Goal: Task Accomplishment & Management: Complete application form

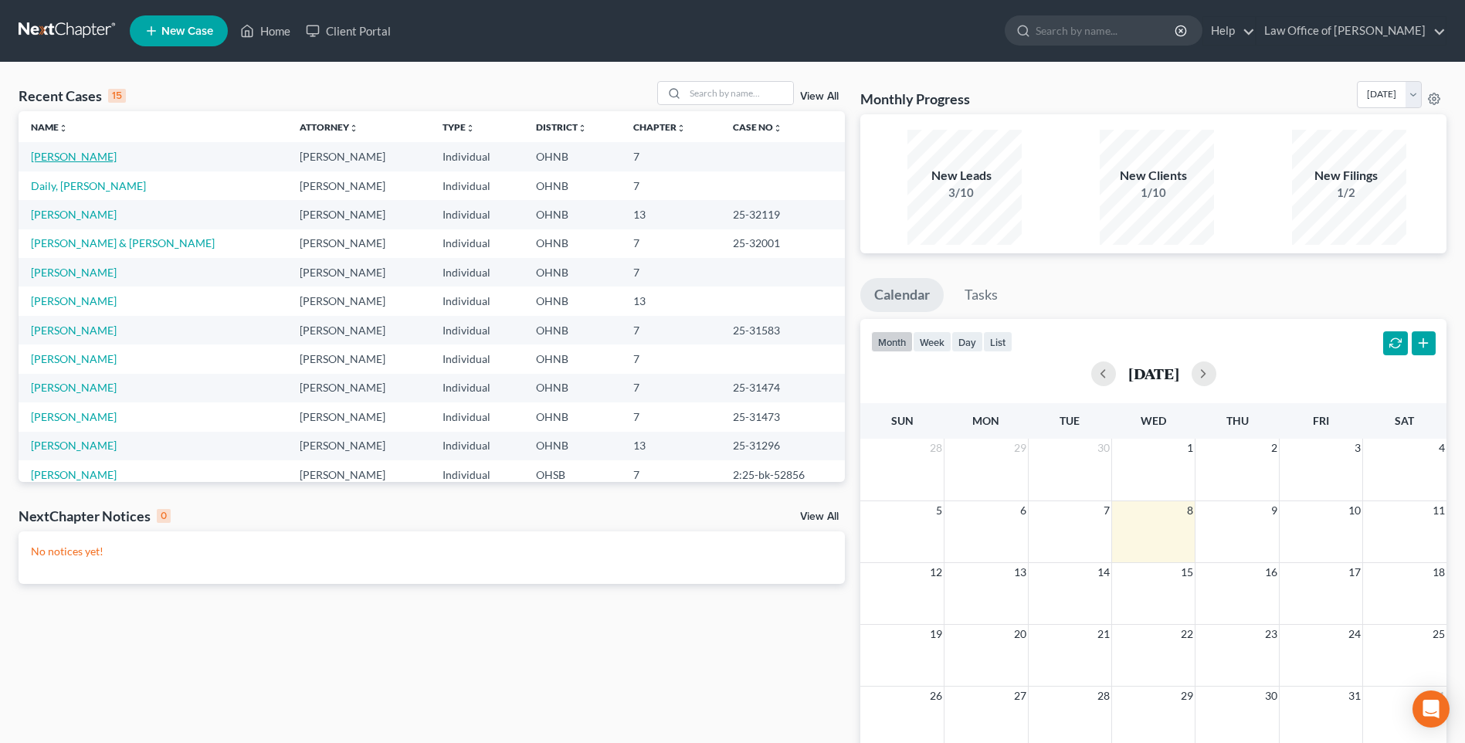
click at [110, 163] on link "[PERSON_NAME]" at bounding box center [74, 156] width 86 height 13
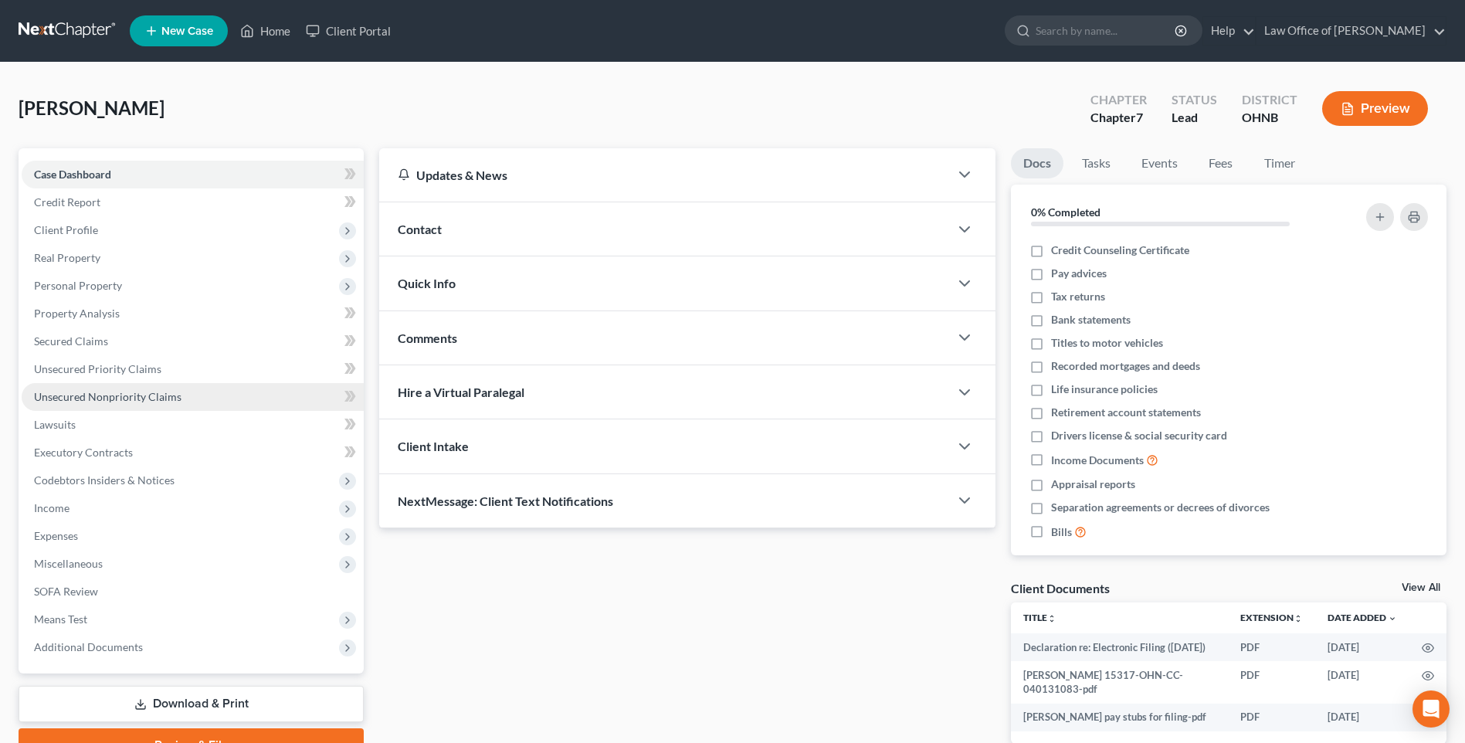
click at [98, 403] on span "Unsecured Nonpriority Claims" at bounding box center [107, 396] width 147 height 13
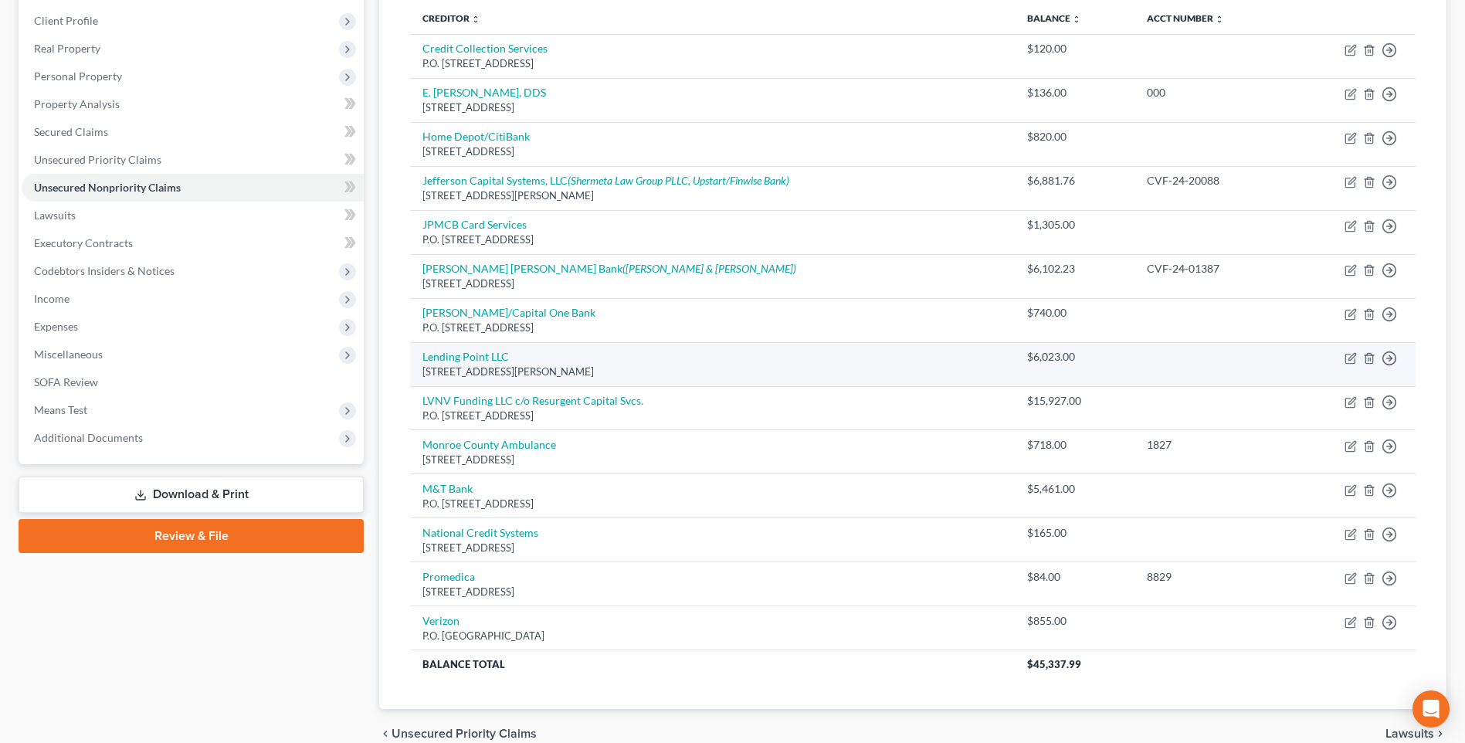
scroll to position [195, 0]
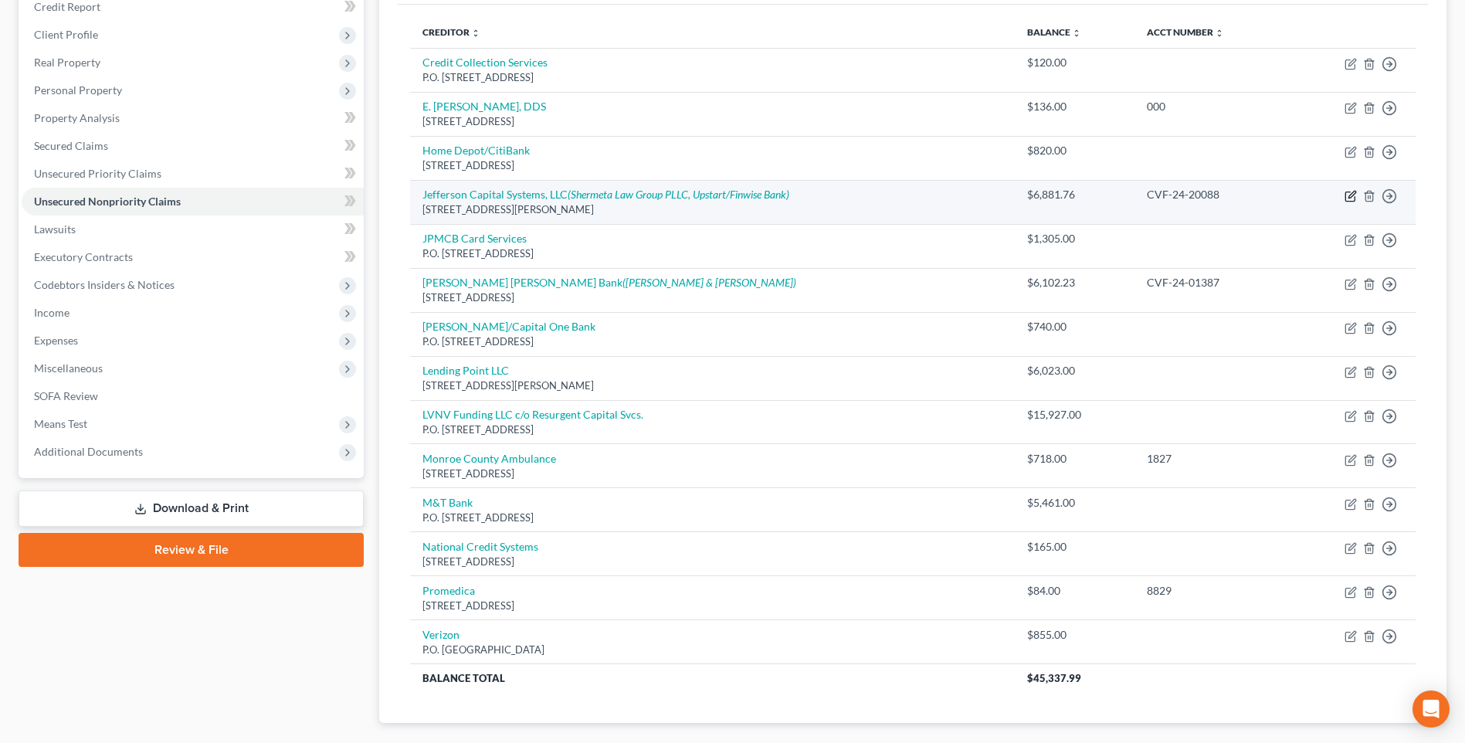
click at [1345, 201] on icon "button" at bounding box center [1349, 195] width 9 height 9
select select "24"
select select "14"
select select "0"
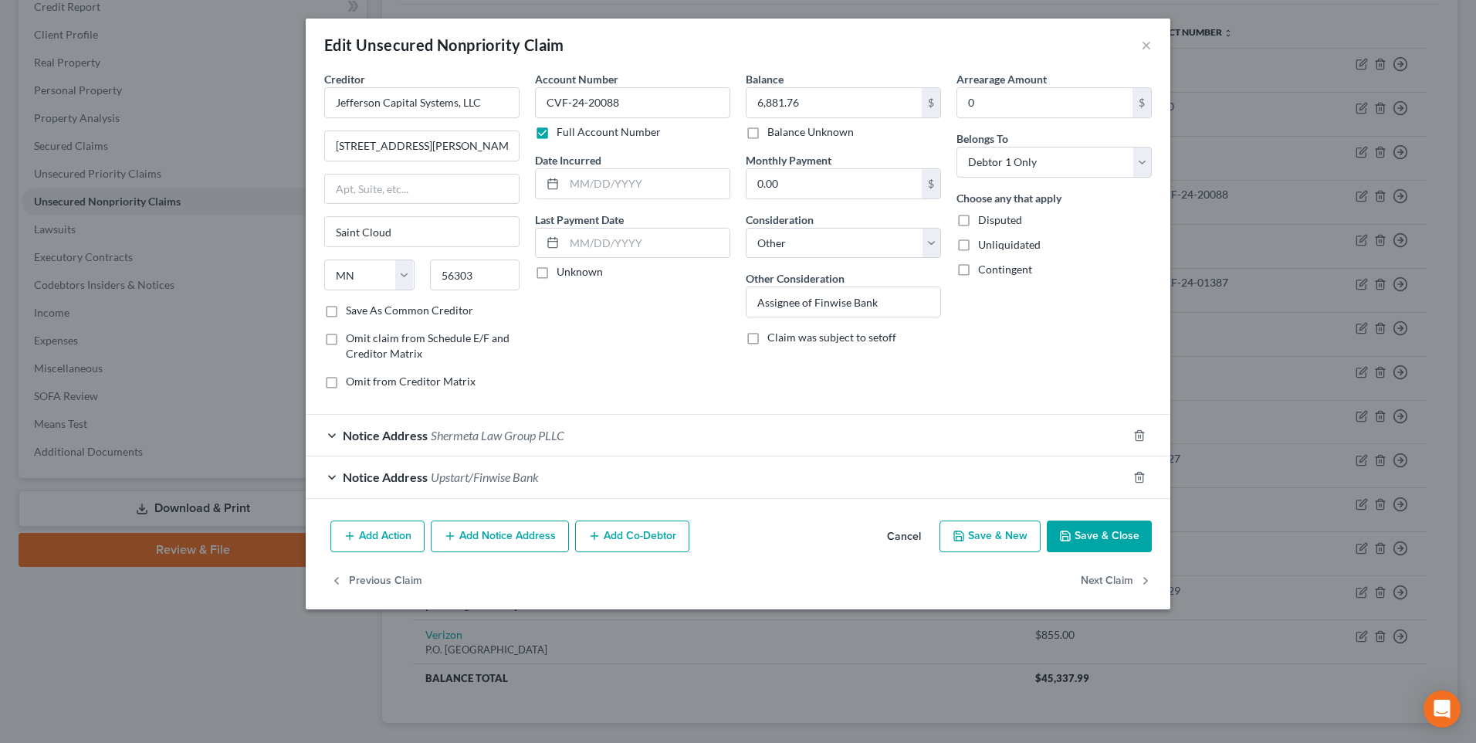
click at [917, 553] on button "Cancel" at bounding box center [904, 537] width 59 height 31
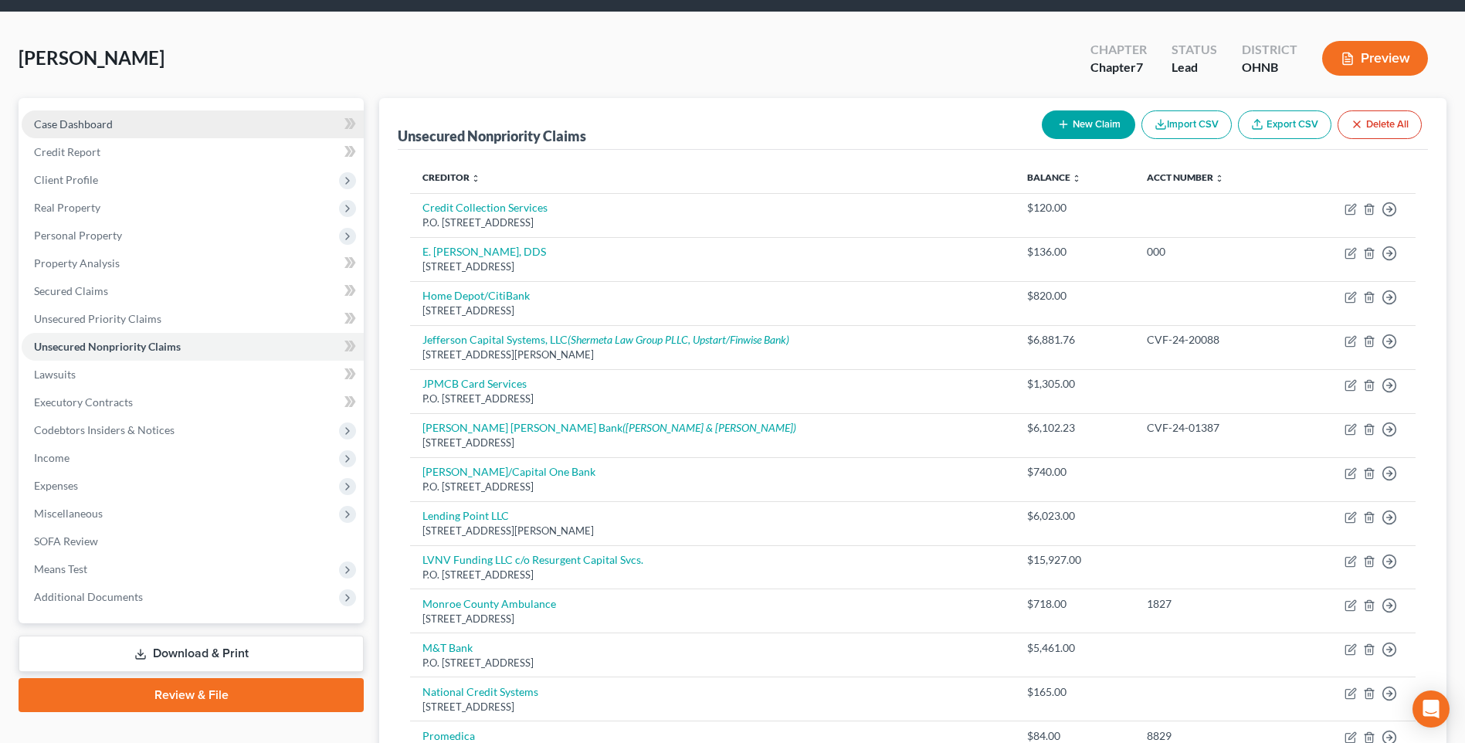
scroll to position [41, 0]
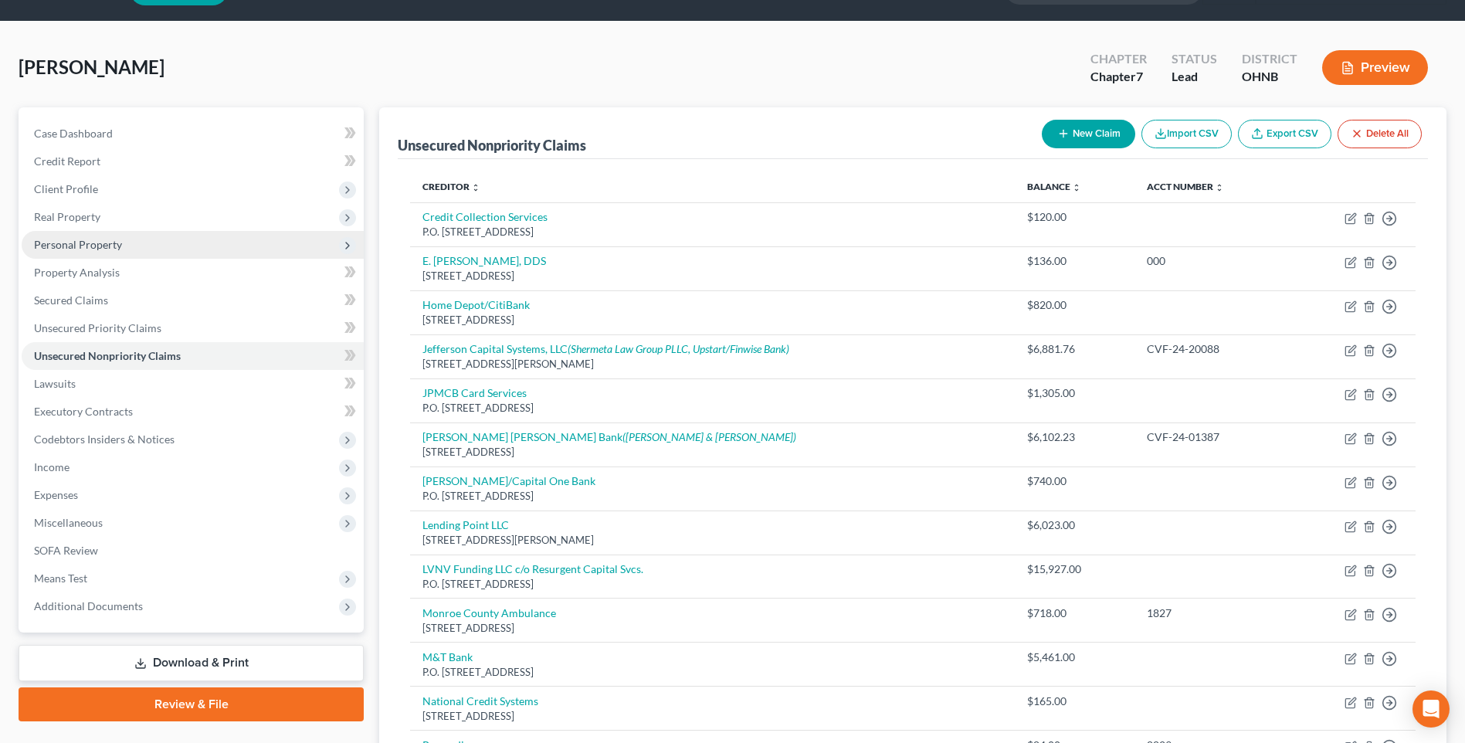
click at [70, 251] on span "Personal Property" at bounding box center [78, 244] width 88 height 13
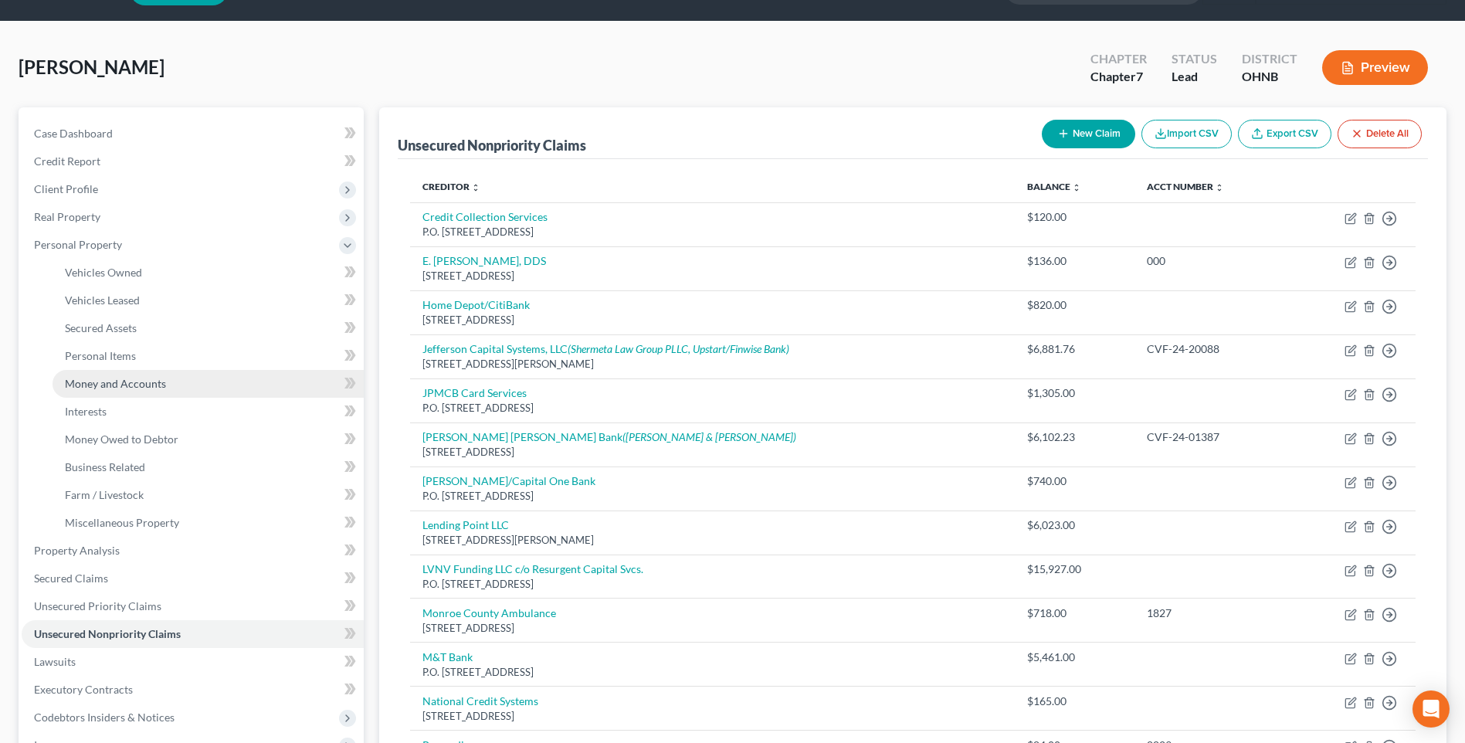
click at [107, 390] on span "Money and Accounts" at bounding box center [115, 383] width 101 height 13
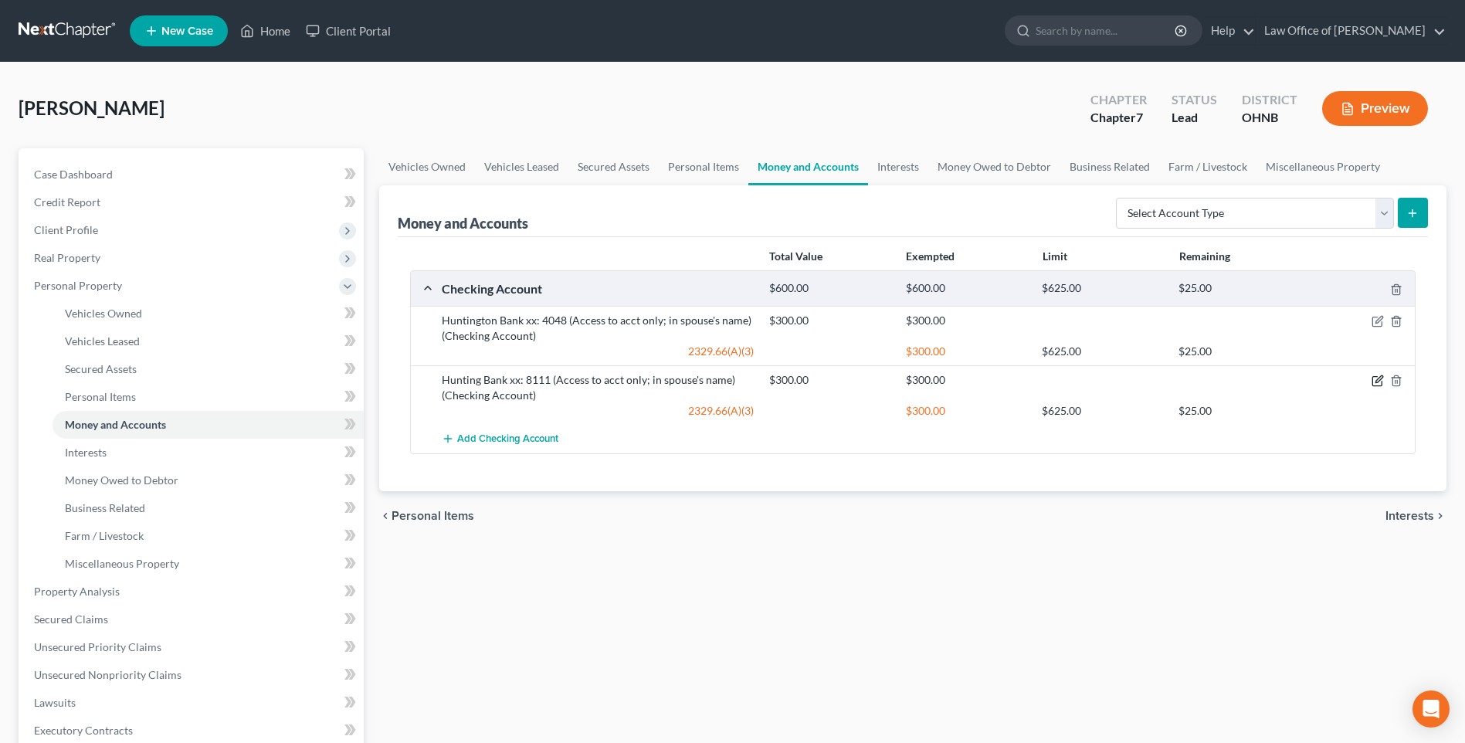
click at [1375, 383] on icon "button" at bounding box center [1378, 379] width 7 height 7
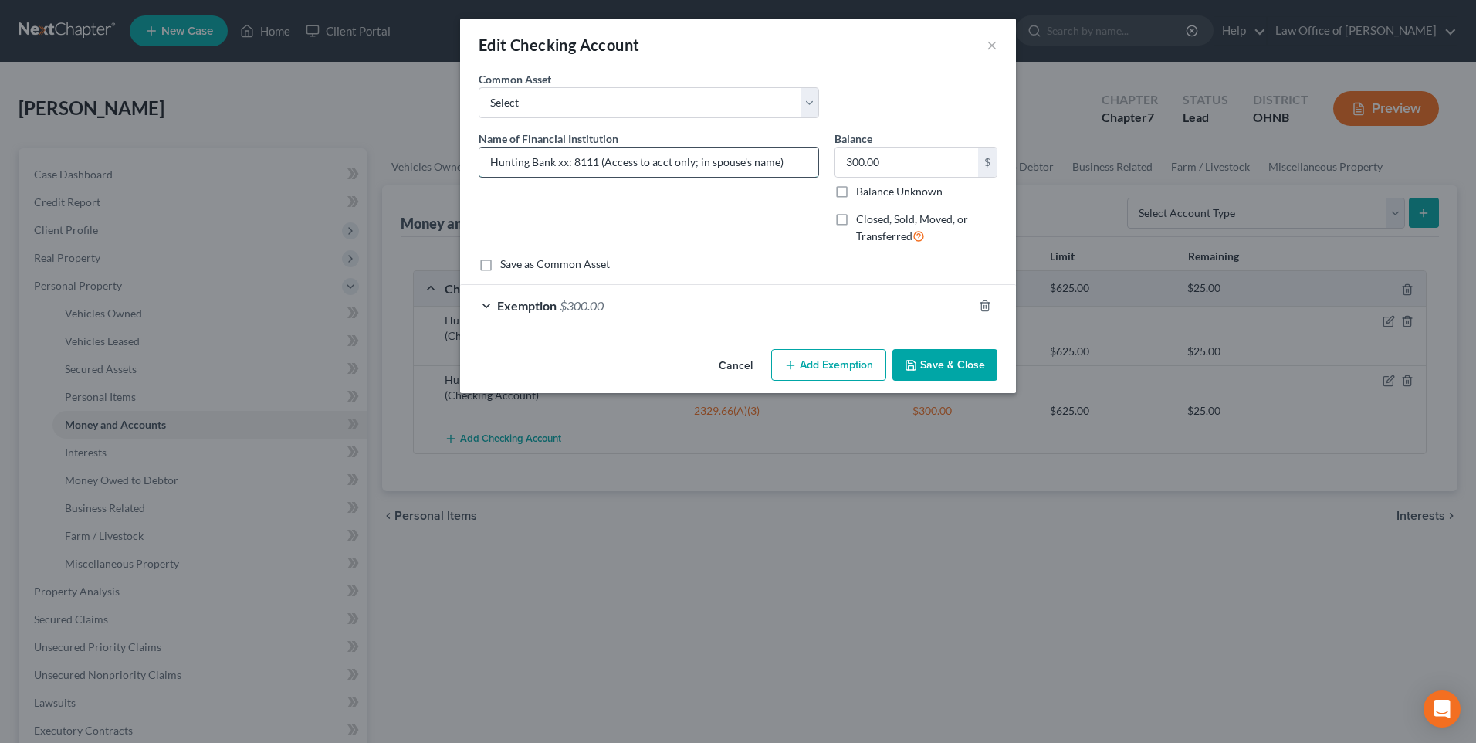
click at [512, 175] on input "Hunting Bank xx: 8111 (Access to acct only; in spouse's name)" at bounding box center [648, 161] width 339 height 29
type input "Huntington Bank xx: 8111 (Access to acct only; in spouse's name)"
click at [972, 381] on button "Save & Close" at bounding box center [945, 365] width 105 height 32
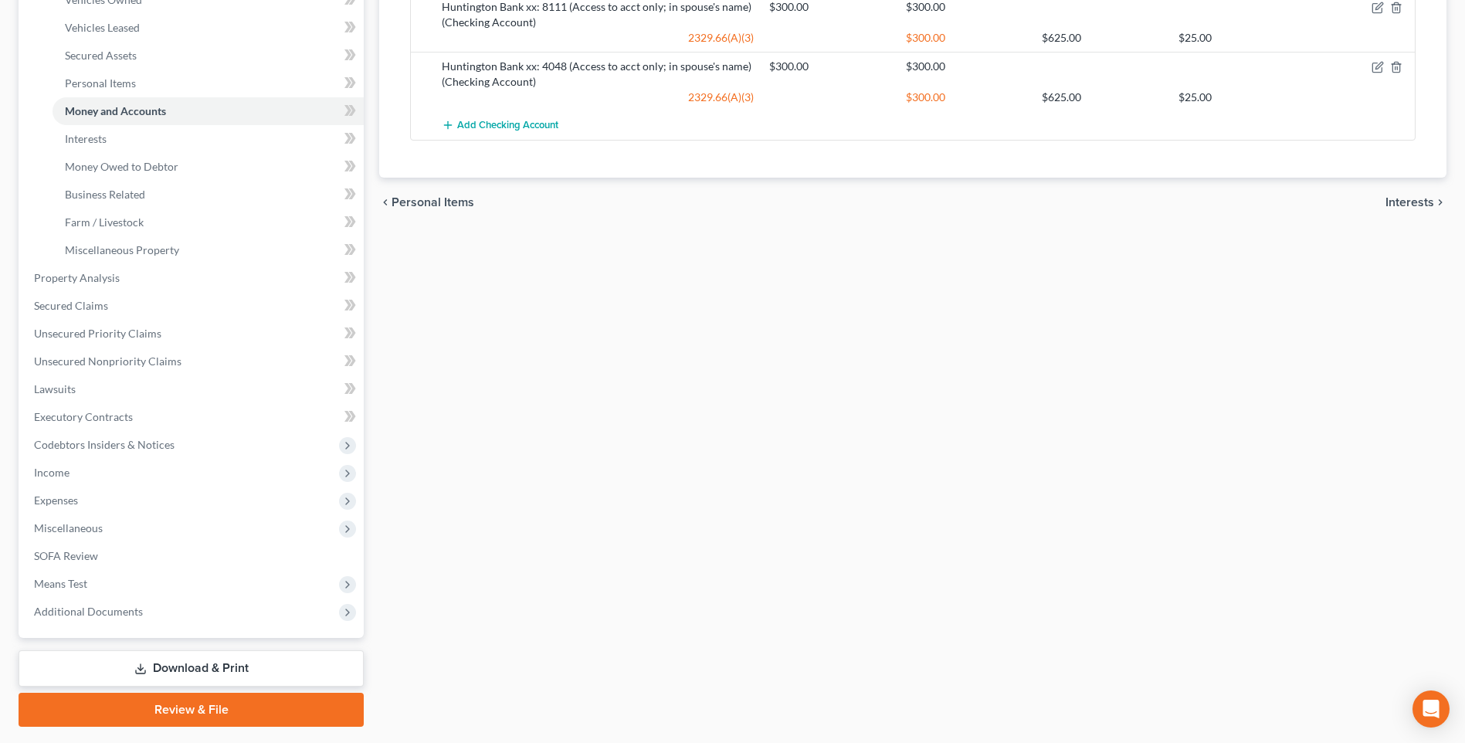
scroll to position [386, 0]
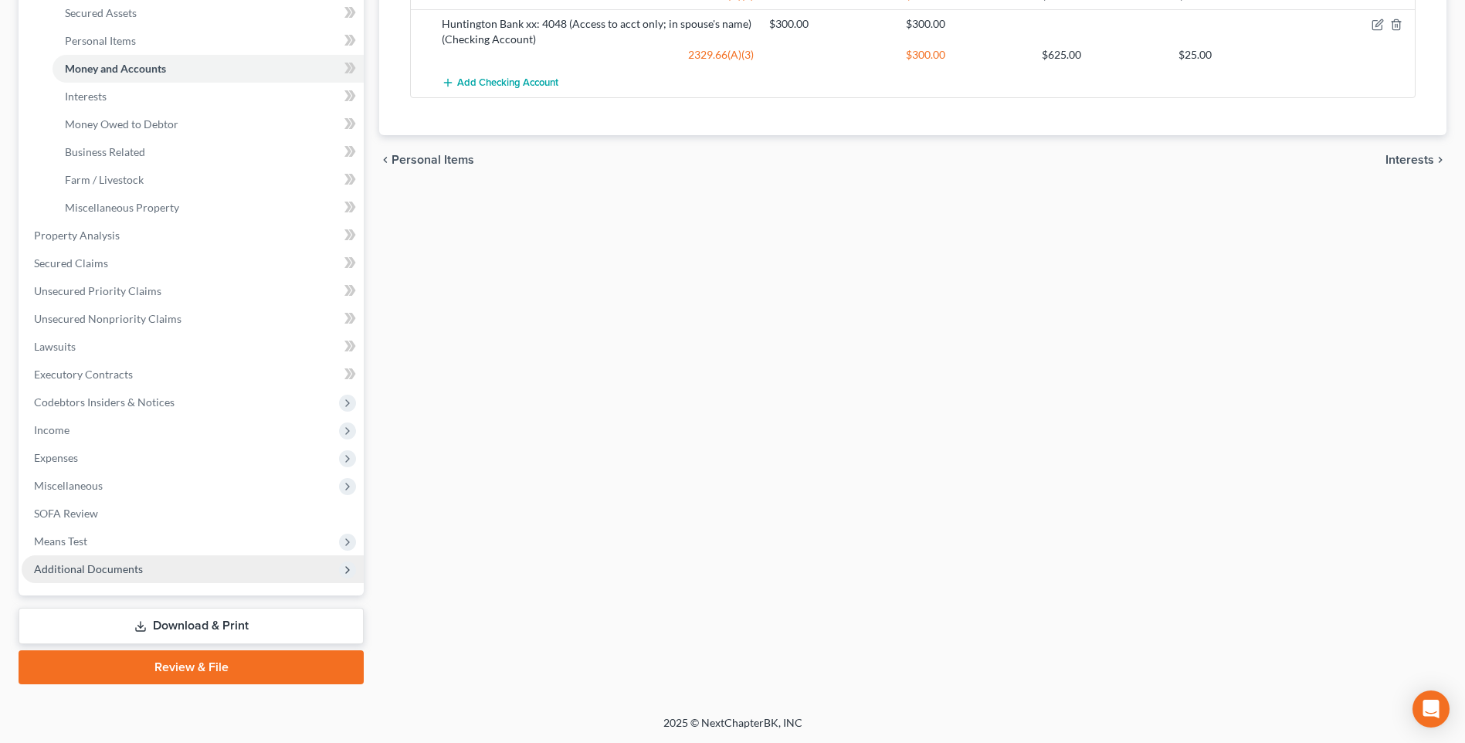
click at [127, 575] on span "Additional Documents" at bounding box center [88, 568] width 109 height 13
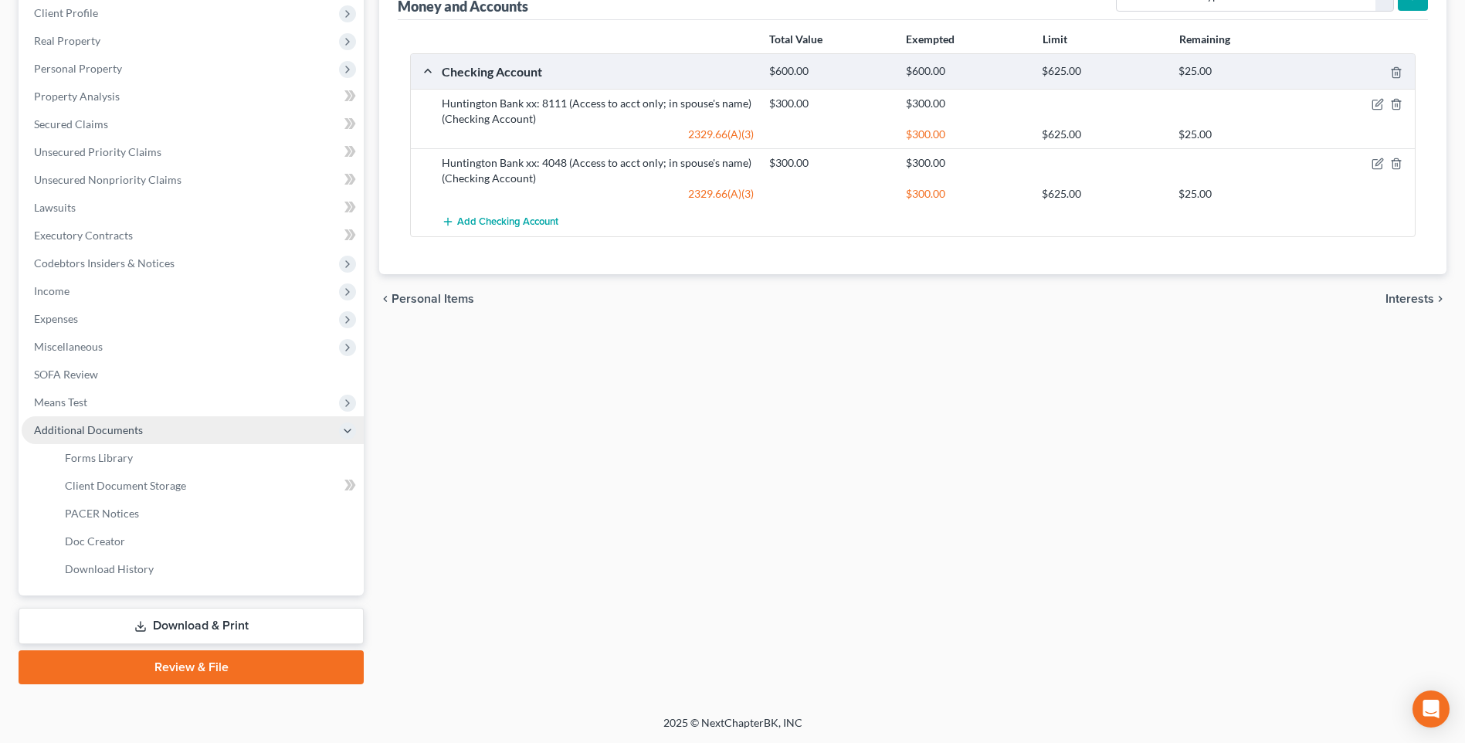
scroll to position [276, 0]
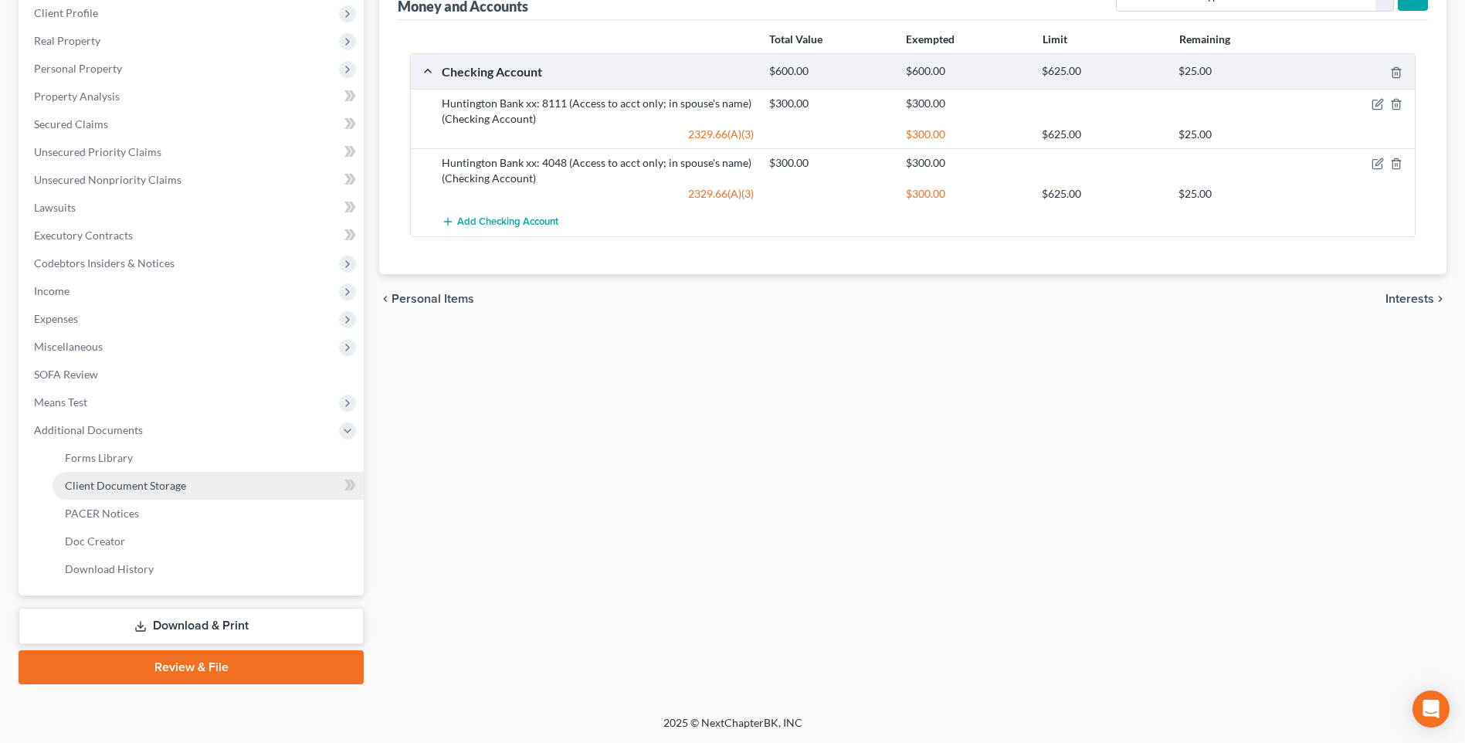
click at [168, 479] on span "Client Document Storage" at bounding box center [125, 485] width 121 height 13
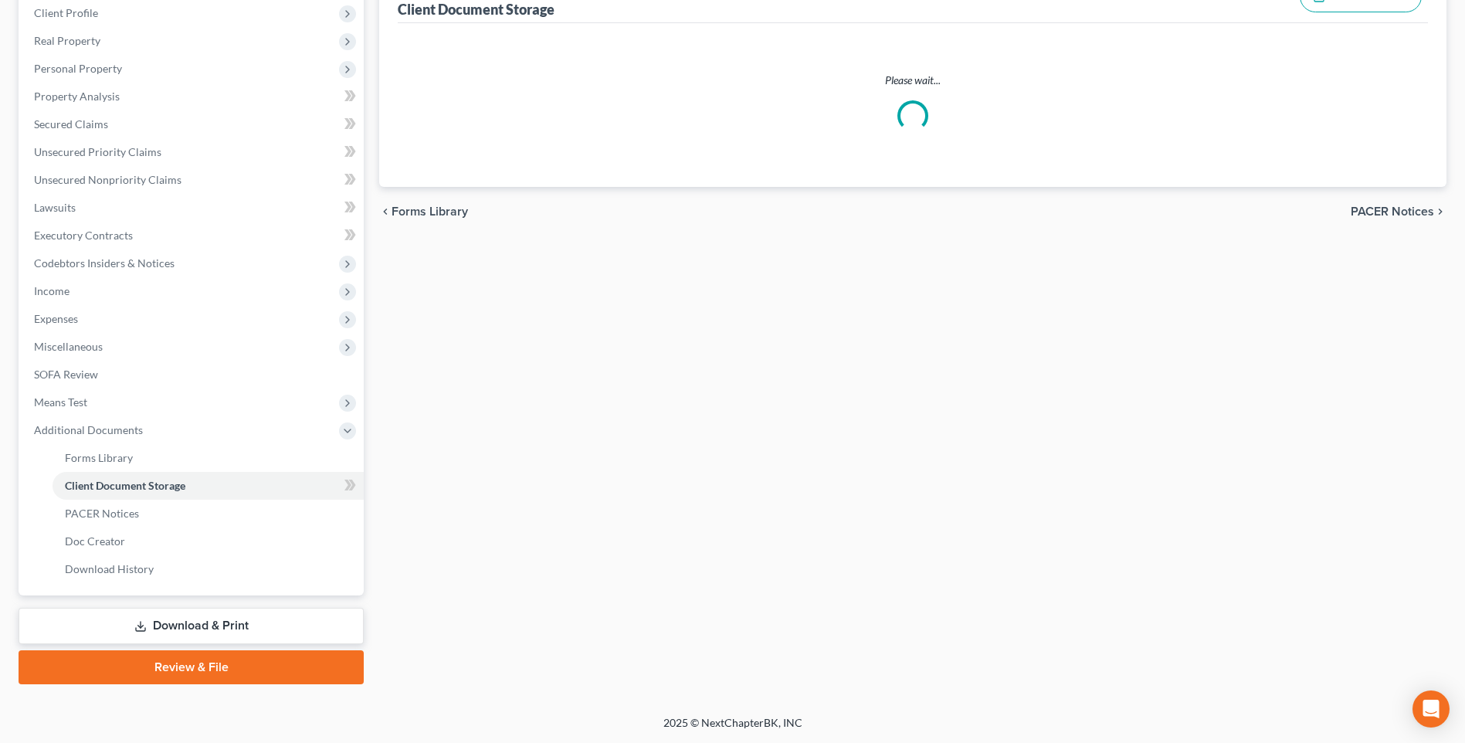
scroll to position [39, 0]
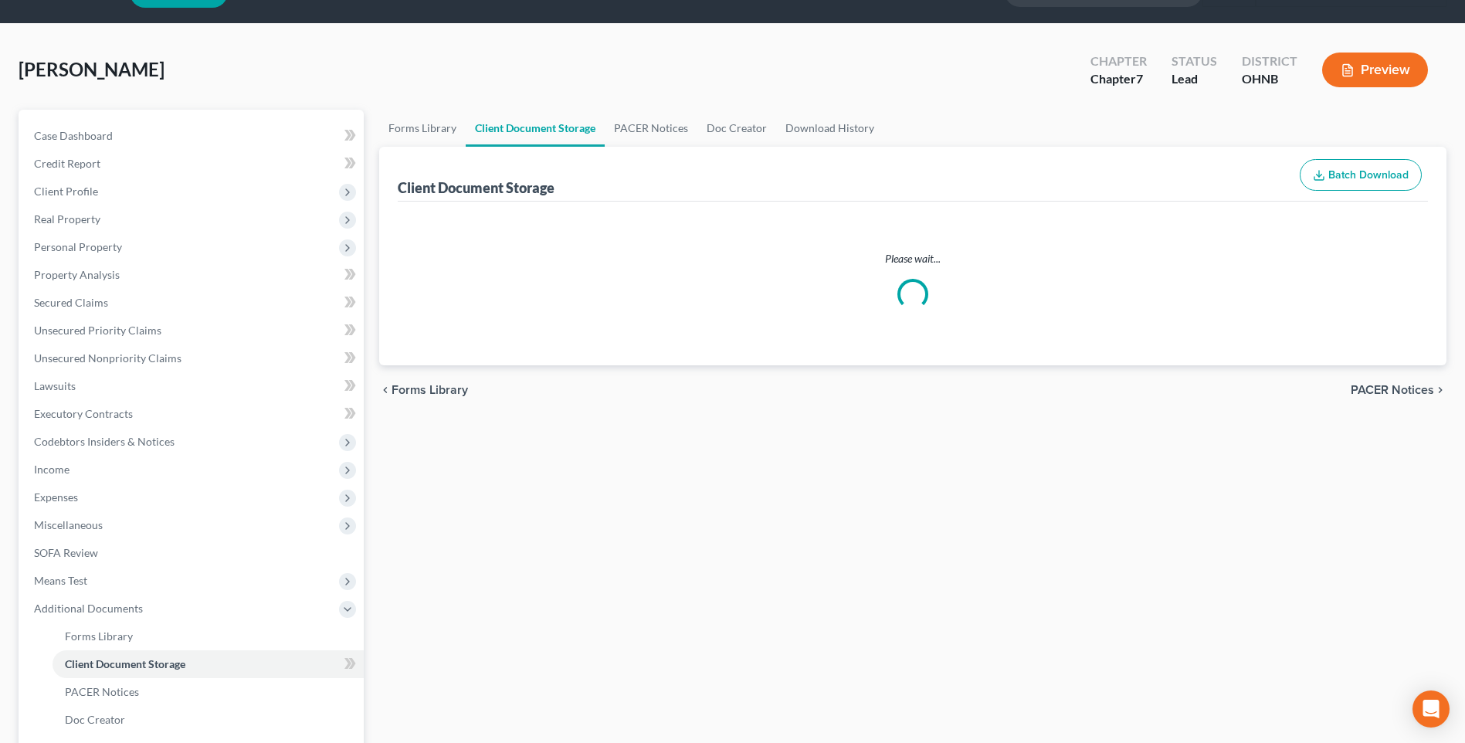
select select "20"
select select "5"
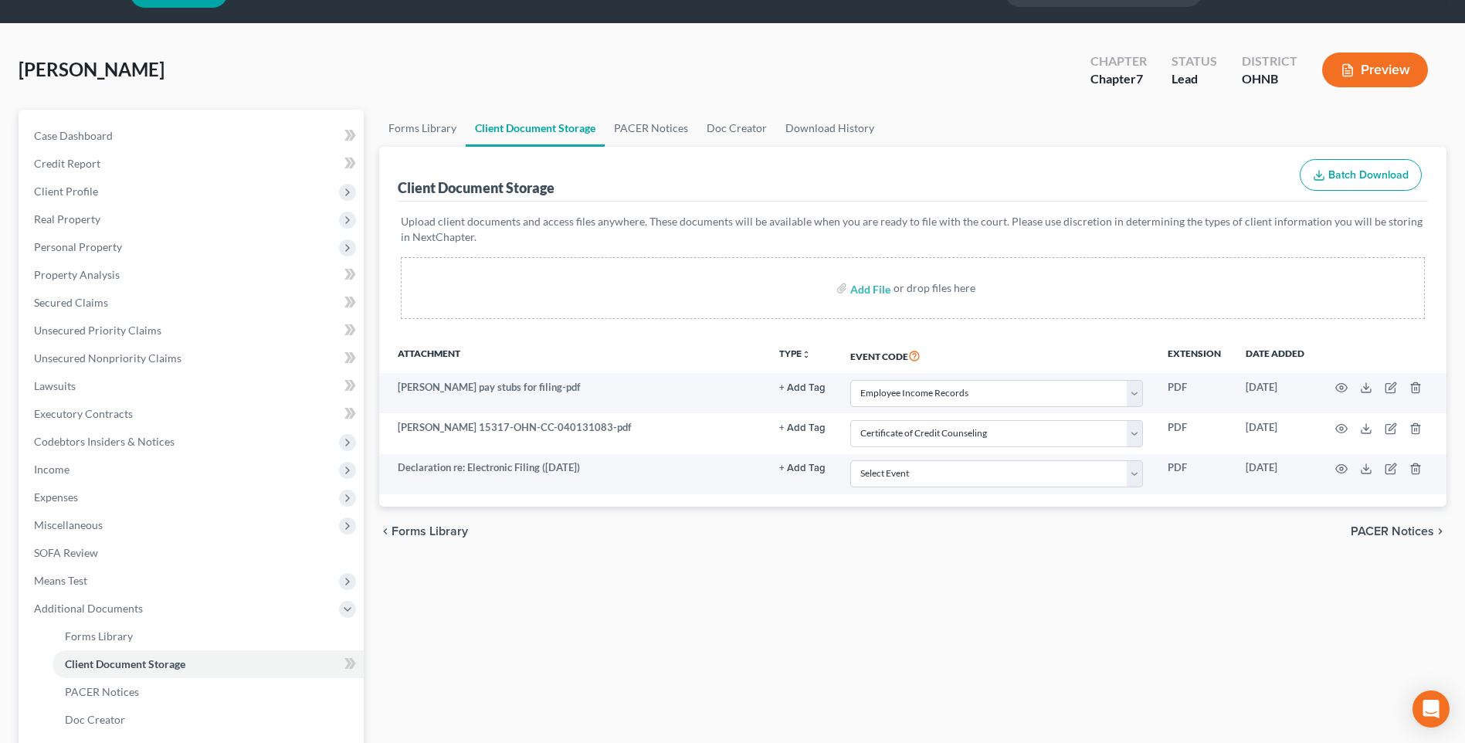
scroll to position [0, 0]
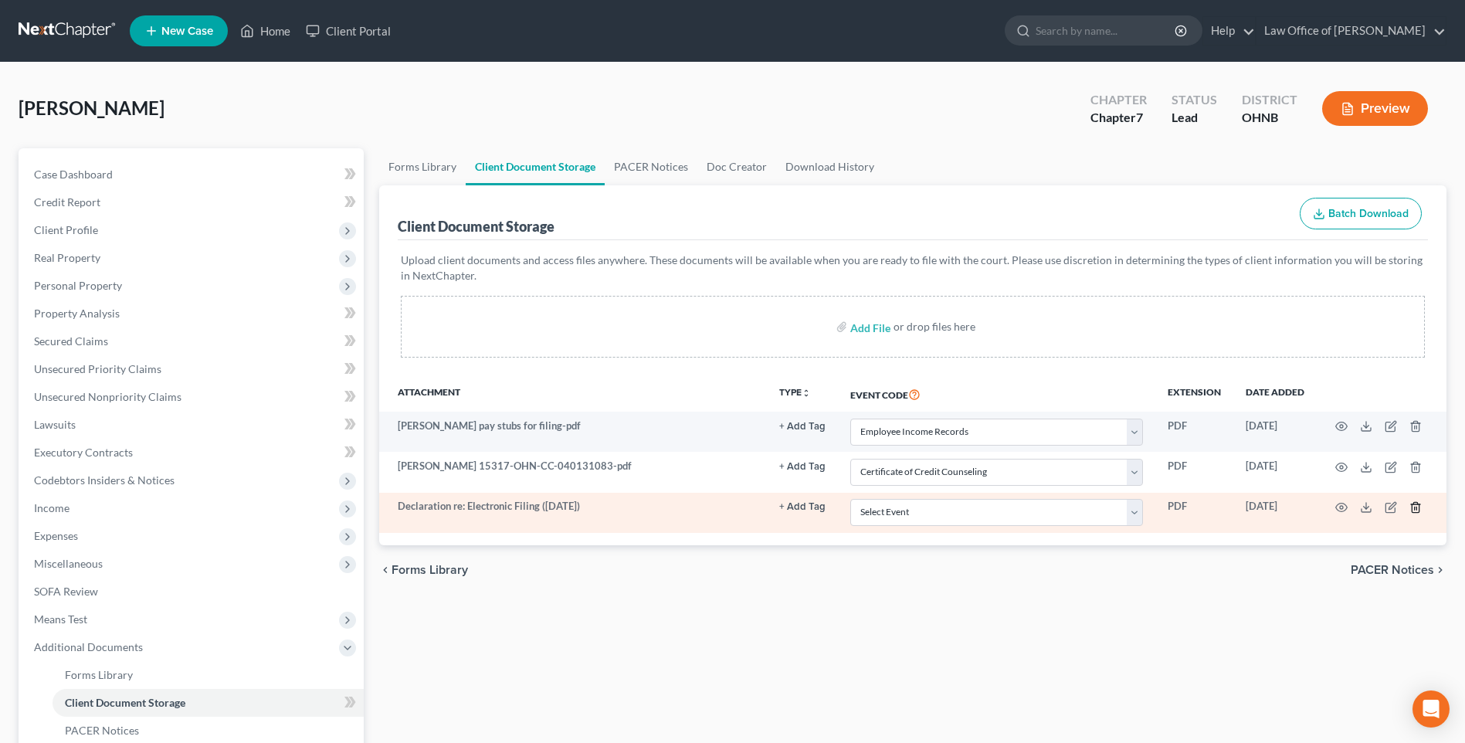
click at [1413, 513] on icon "button" at bounding box center [1415, 507] width 12 height 12
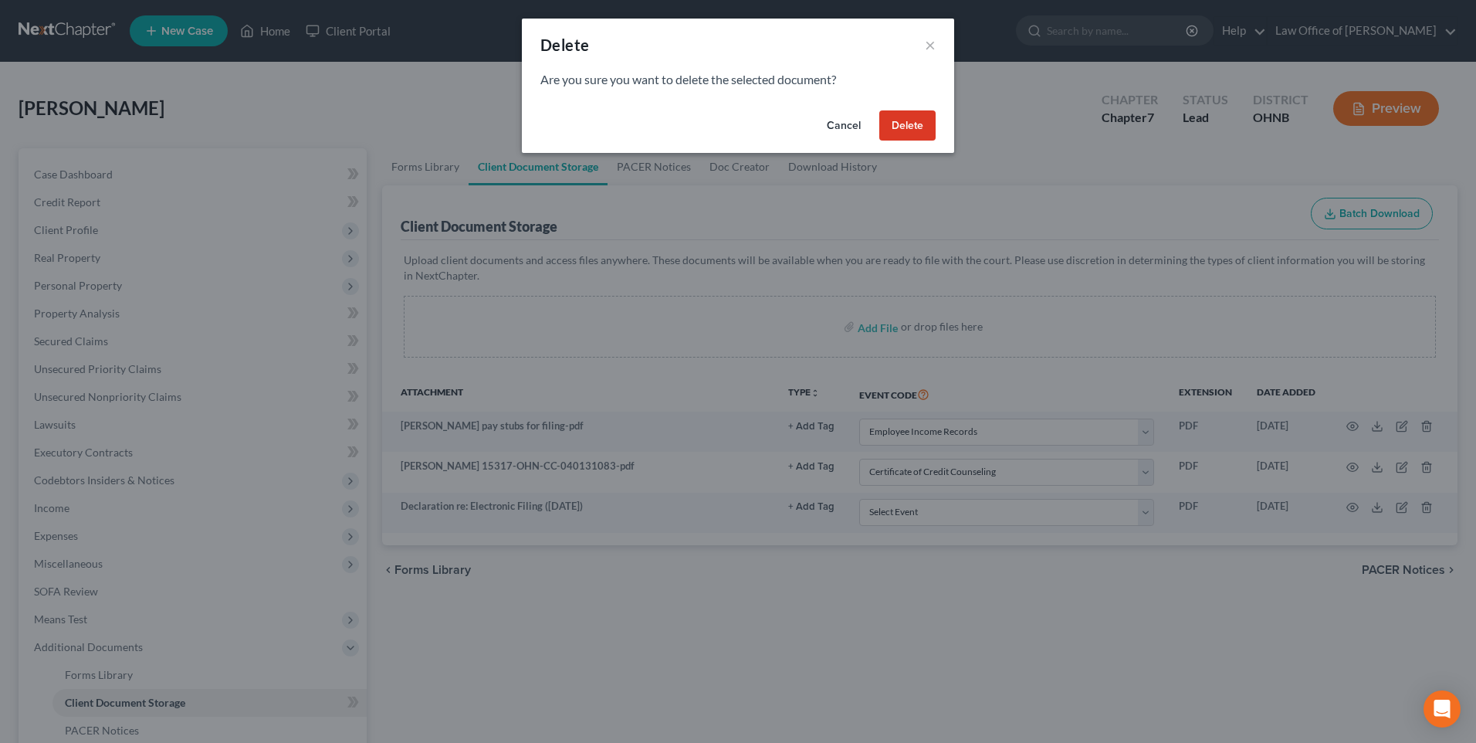
click at [929, 136] on button "Delete" at bounding box center [907, 125] width 56 height 31
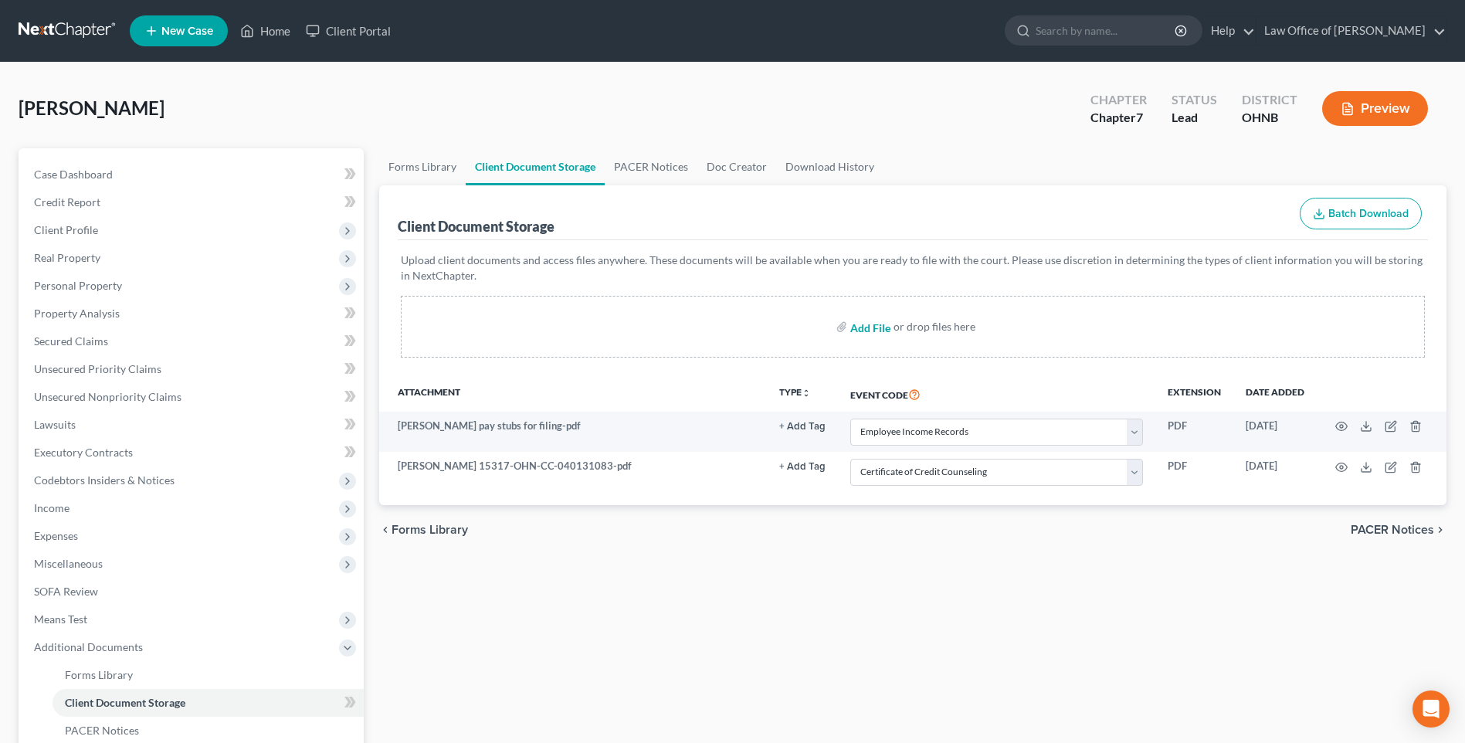
click at [861, 341] on input "file" at bounding box center [868, 327] width 37 height 28
type input "C:\fakepath\[PERSON_NAME] Dec re Elec Filing.pdf"
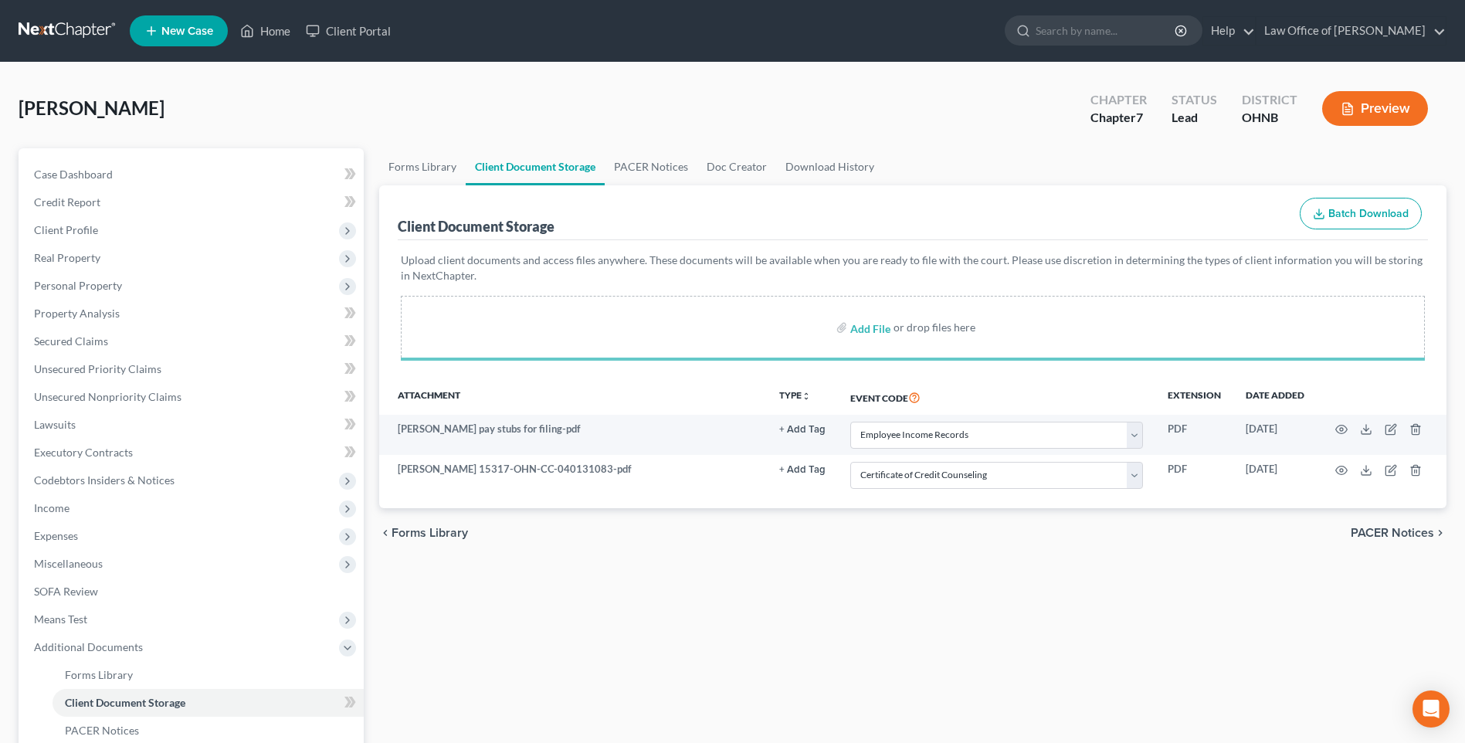
select select "20"
select select "5"
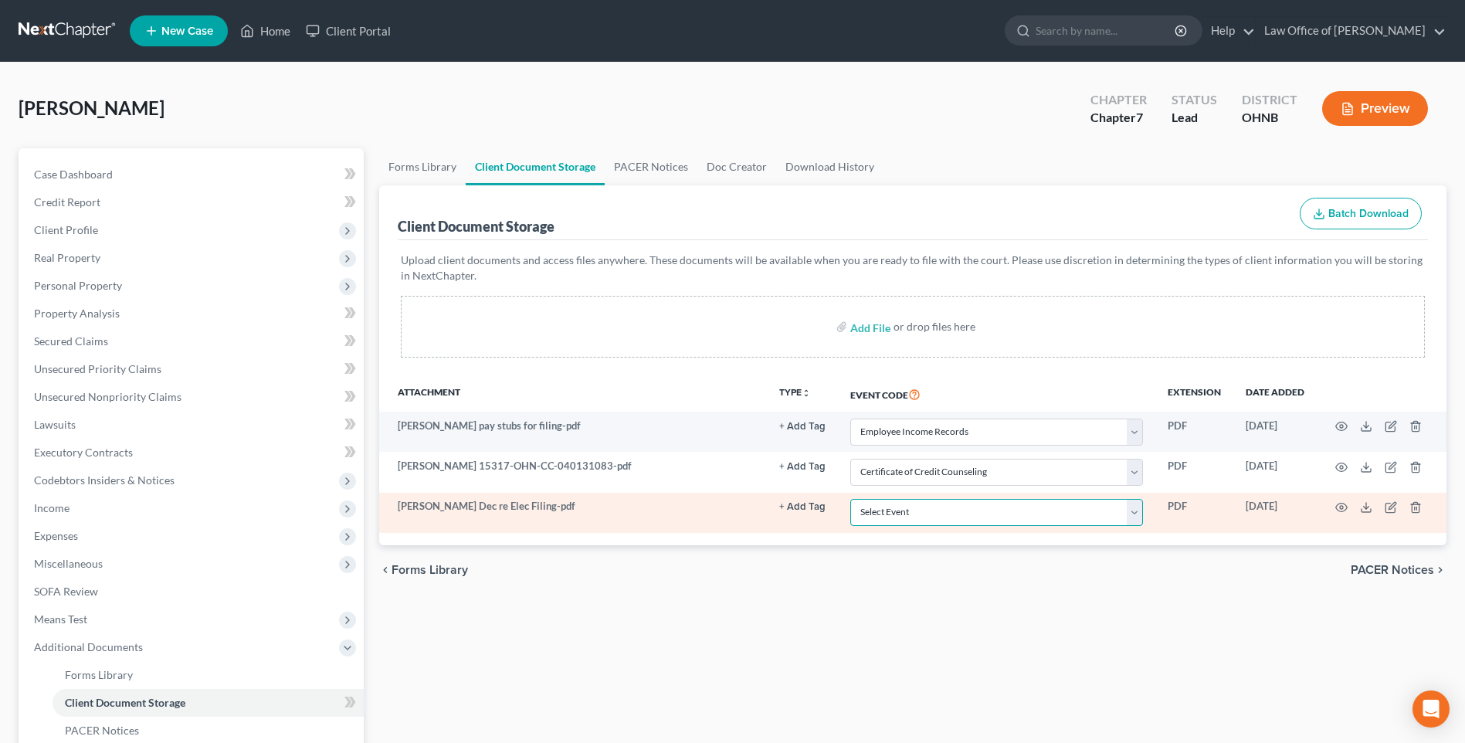
click at [1106, 526] on select "Select Event 20 Largest Unsecured Creditors Amended List of Creditors (Fee) Ame…" at bounding box center [996, 512] width 293 height 27
select select "16"
click at [850, 526] on select "Select Event 20 Largest Unsecured Creditors Amended List of Creditors (Fee) Ame…" at bounding box center [996, 512] width 293 height 27
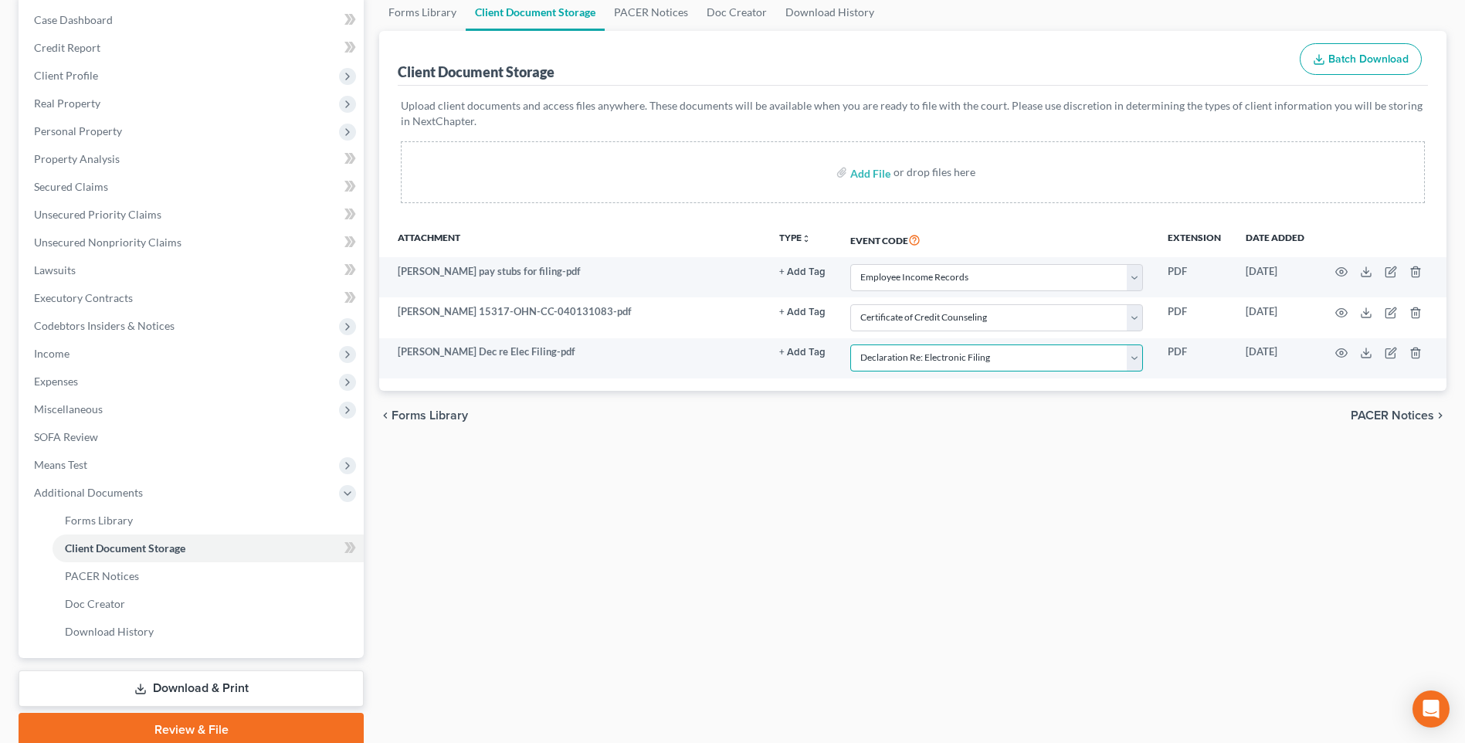
scroll to position [276, 0]
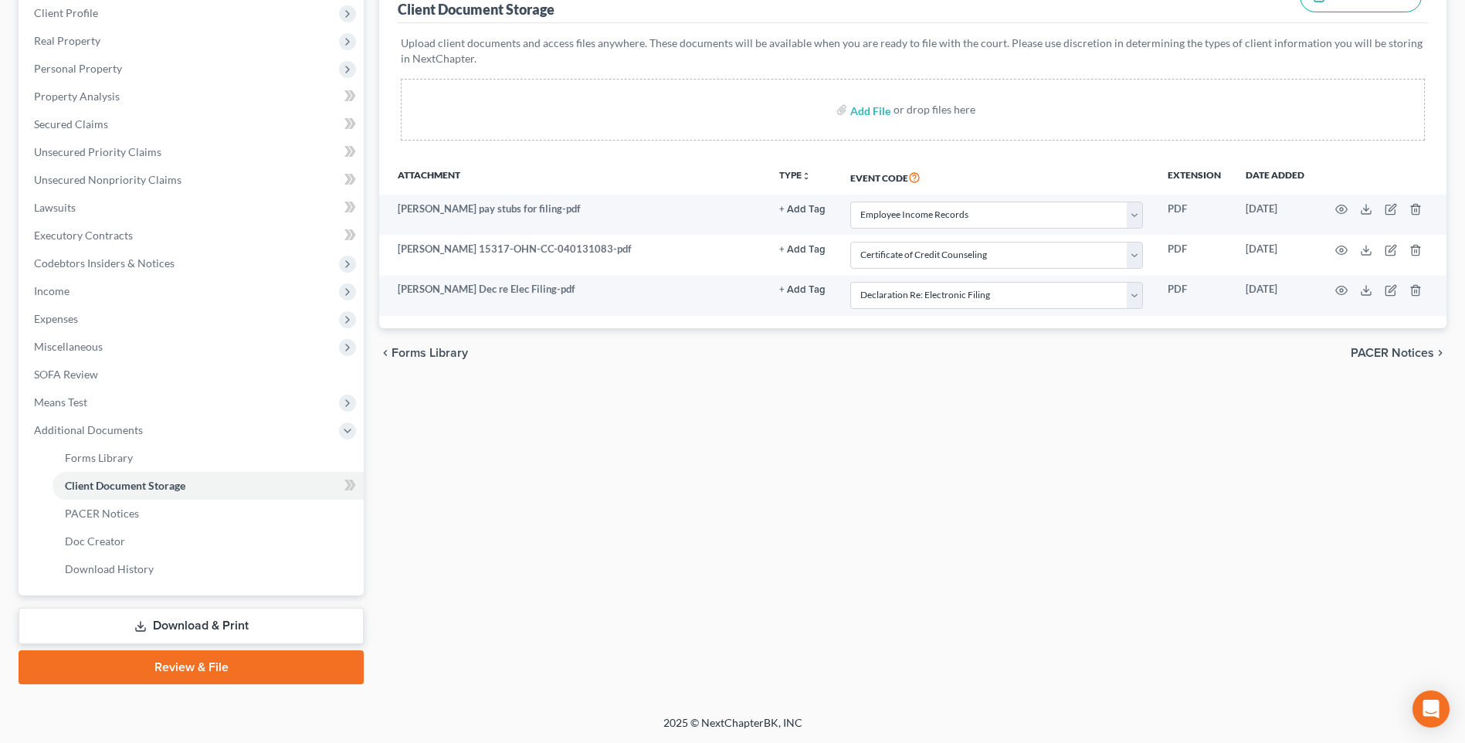
click at [185, 665] on link "Review & File" at bounding box center [191, 667] width 345 height 34
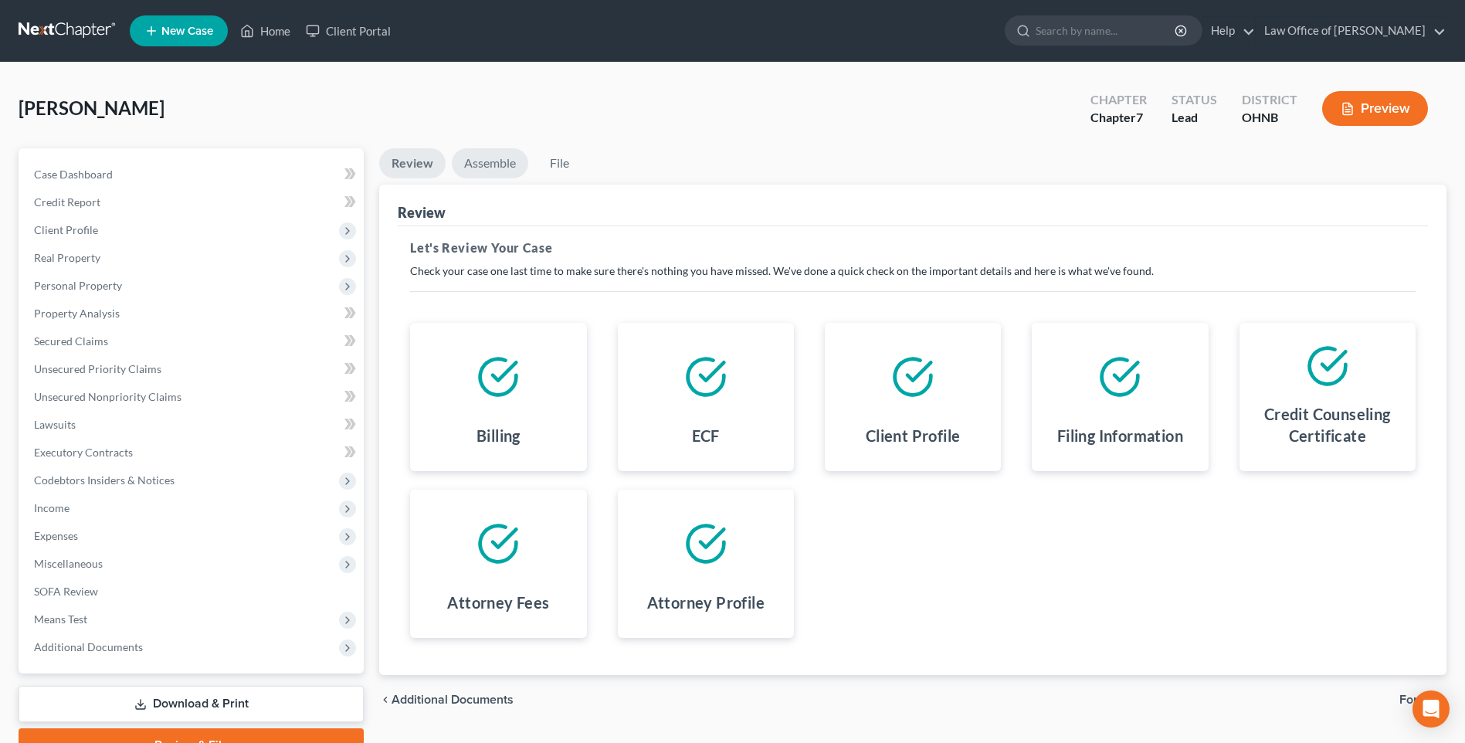
click at [501, 176] on link "Assemble" at bounding box center [490, 163] width 76 height 30
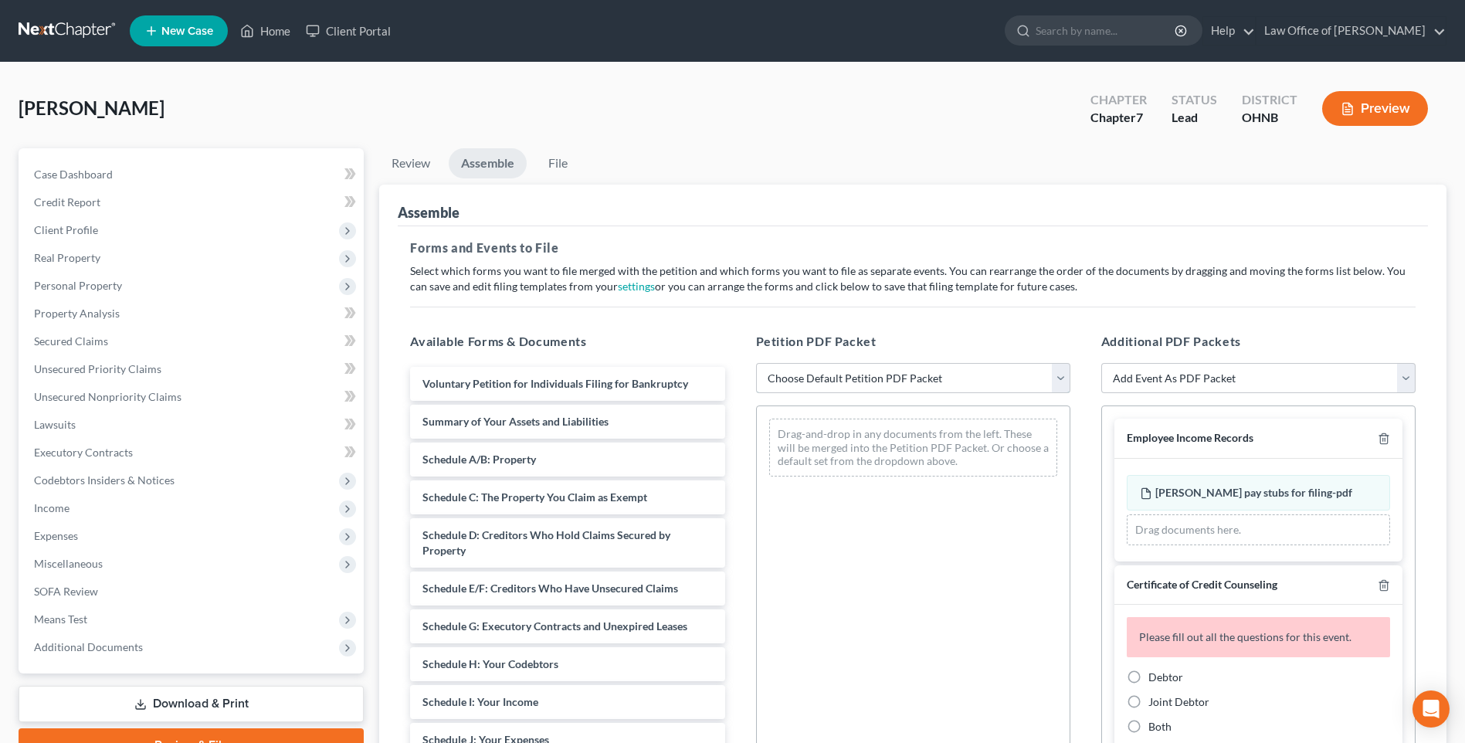
click at [879, 394] on select "Choose Default Petition PDF Packet Complete Bankruptcy Petition (all forms and …" at bounding box center [913, 378] width 314 height 31
select select "0"
click at [756, 384] on select "Choose Default Petition PDF Packet Complete Bankruptcy Petition (all forms and …" at bounding box center [913, 378] width 314 height 31
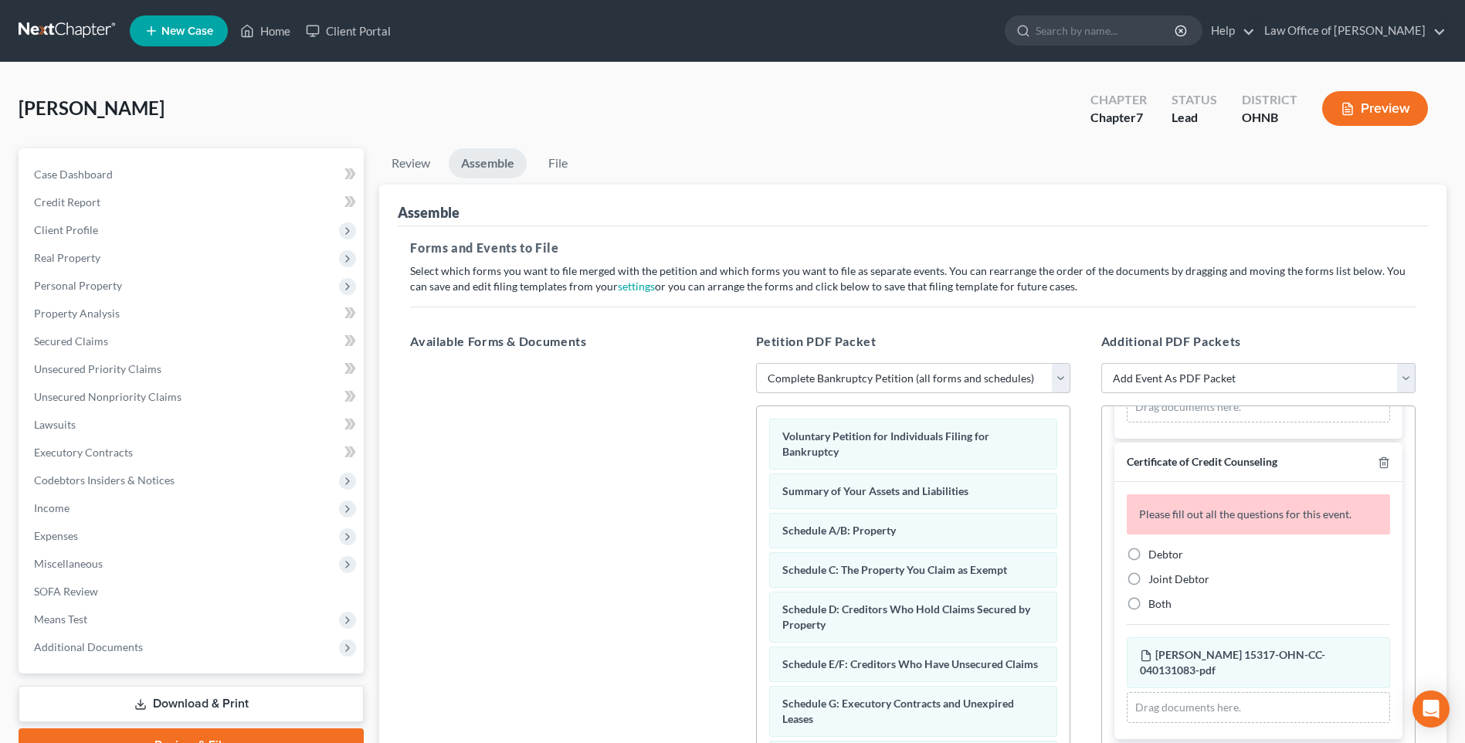
scroll to position [232, 0]
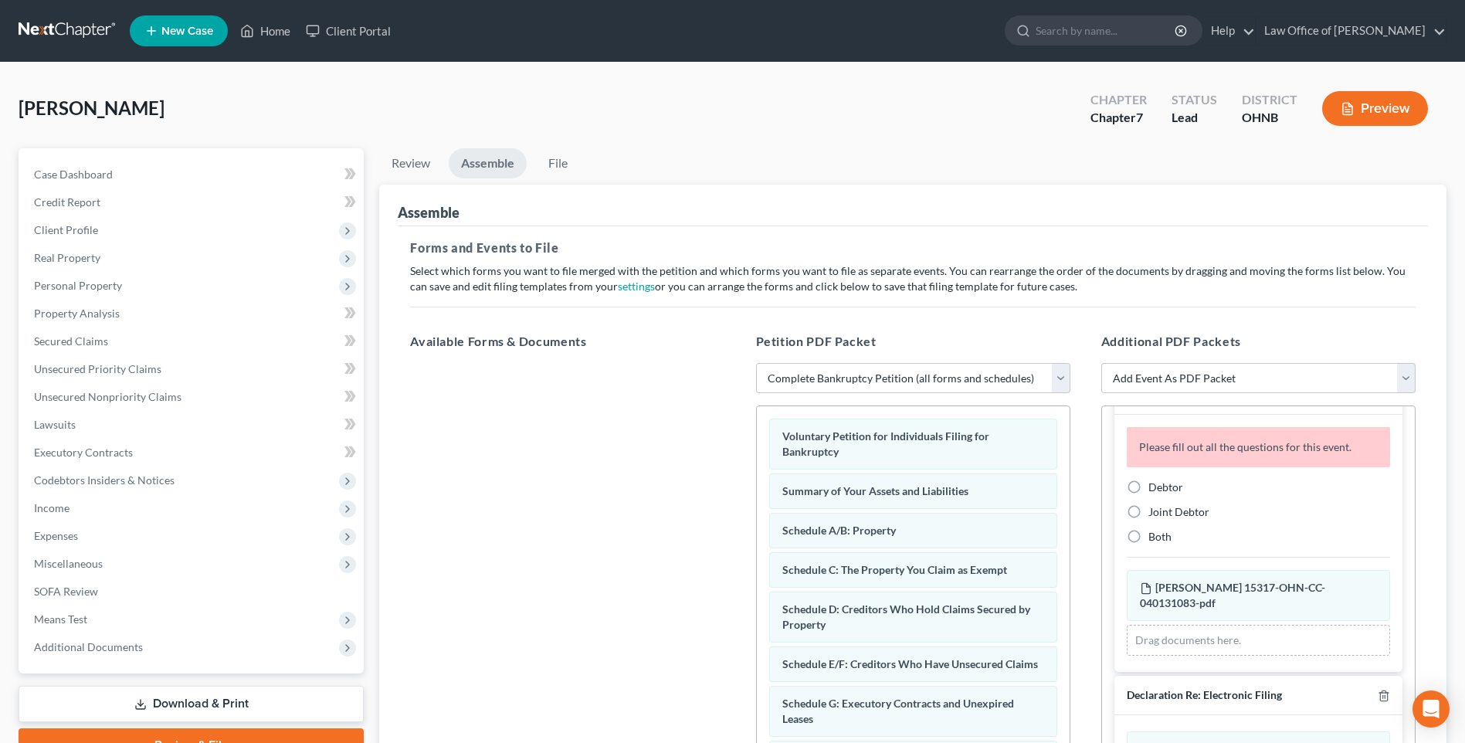
click at [1148, 495] on label "Debtor" at bounding box center [1165, 486] width 35 height 15
click at [1154, 490] on input "Debtor" at bounding box center [1159, 484] width 10 height 10
radio input "true"
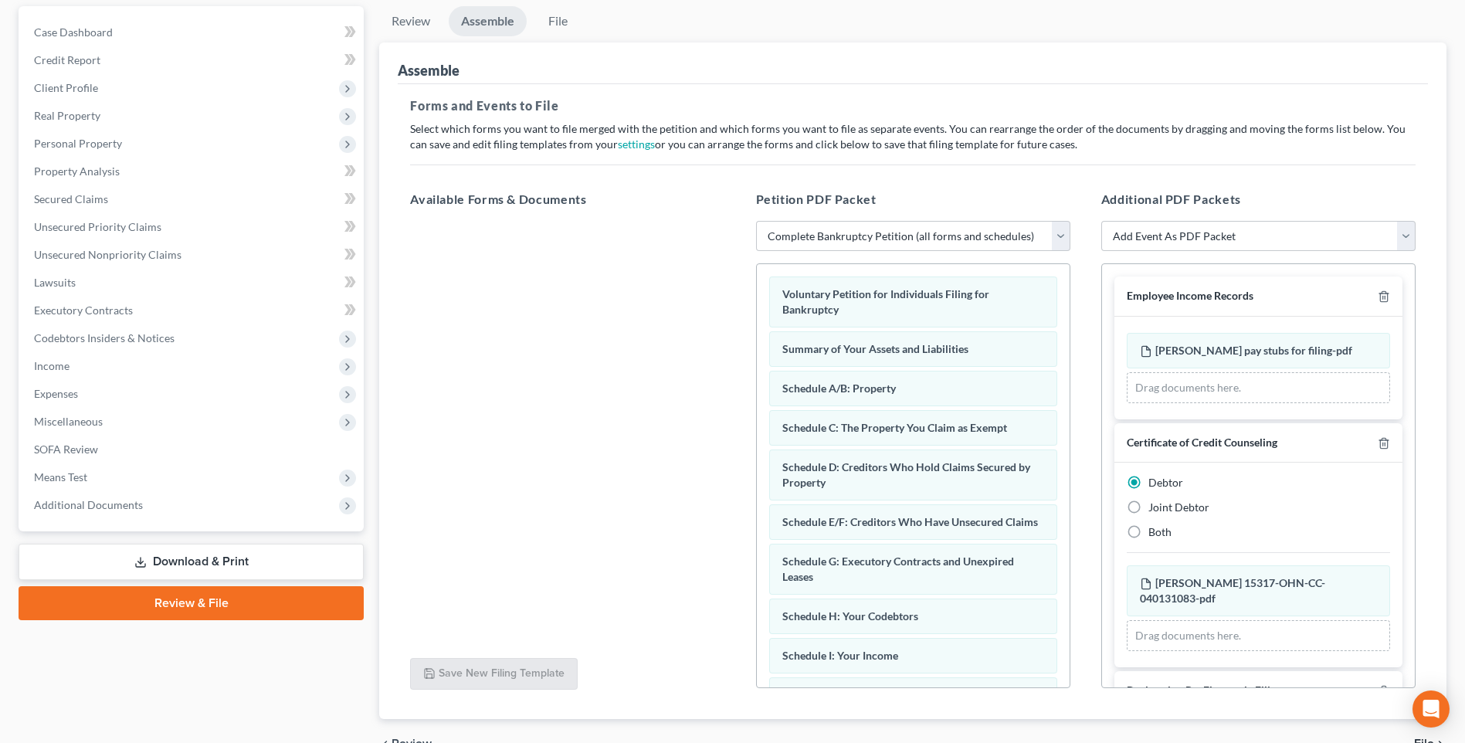
scroll to position [0, 0]
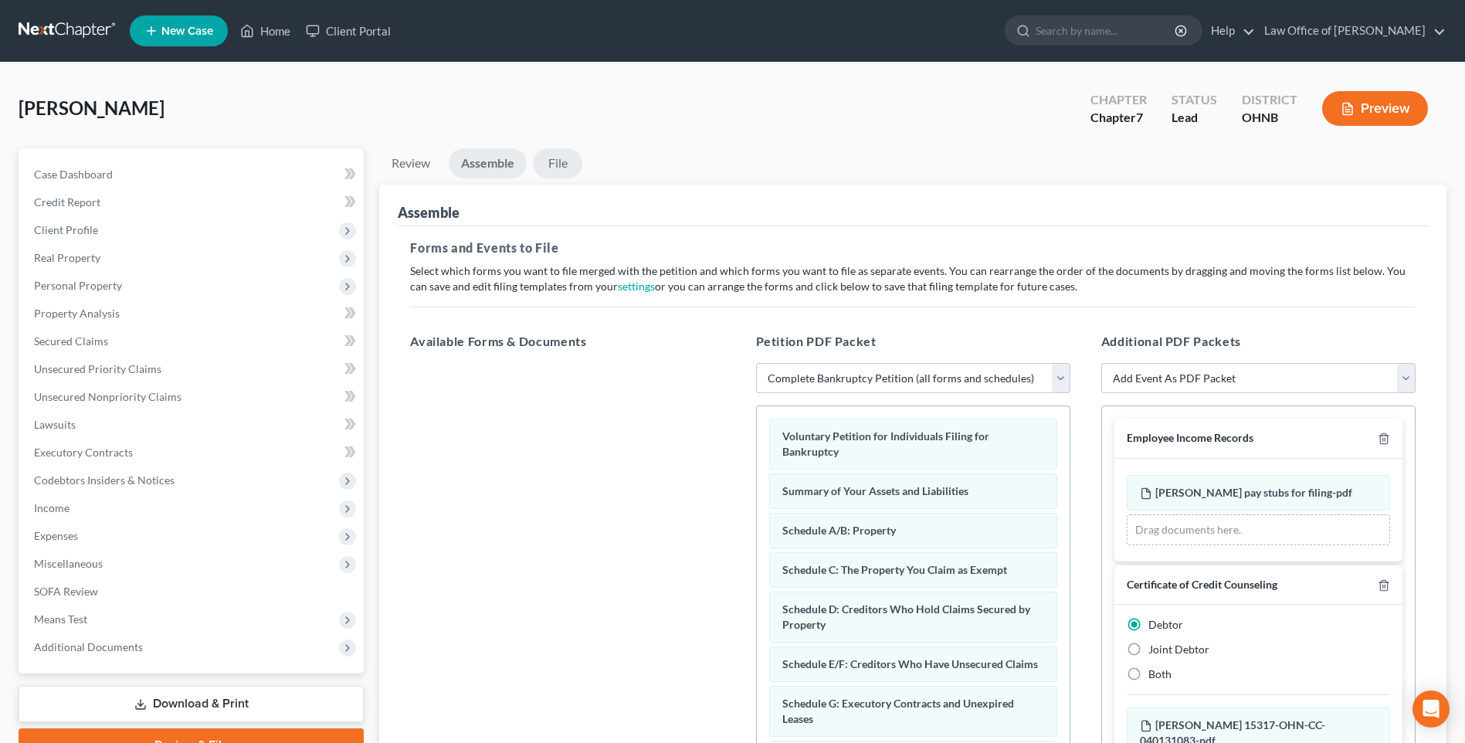
click at [574, 175] on link "File" at bounding box center [557, 163] width 49 height 30
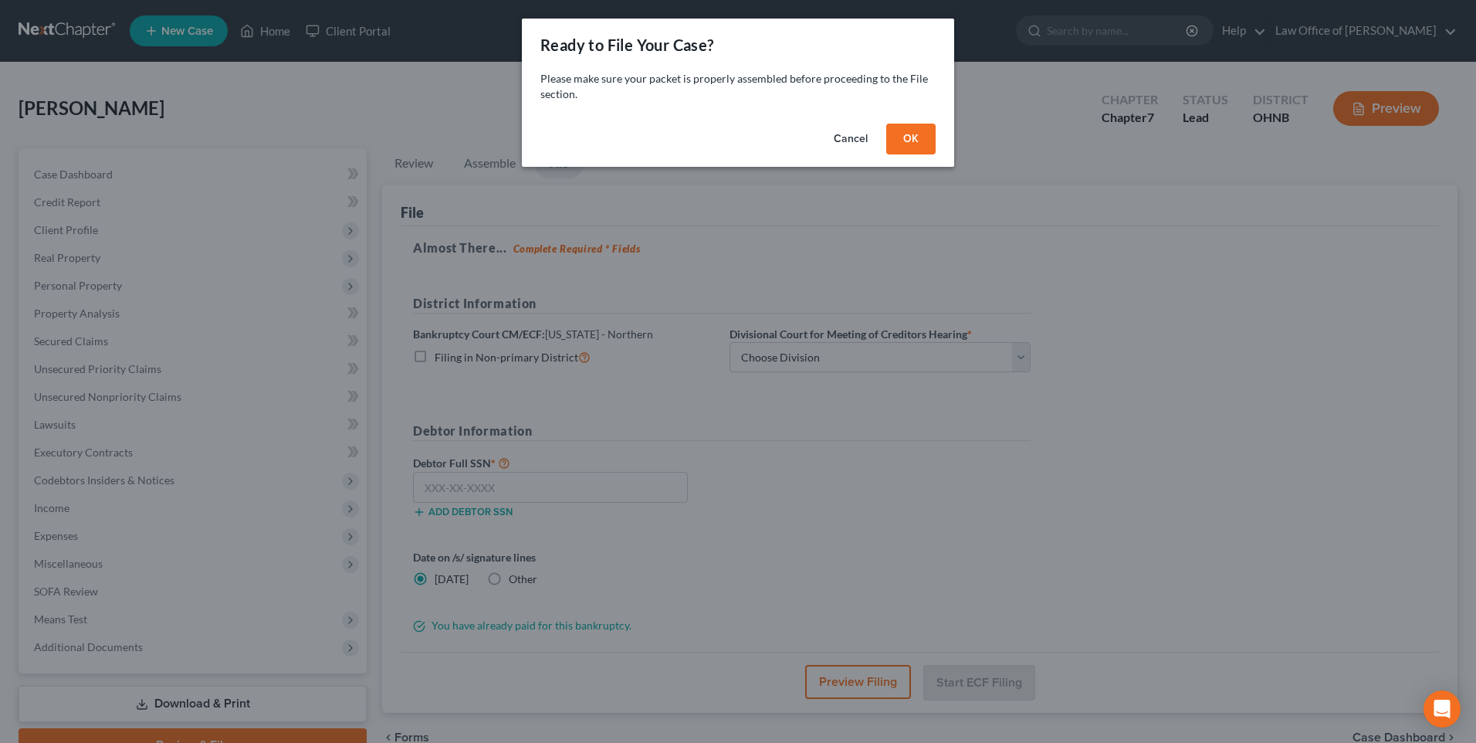
click at [934, 143] on button "OK" at bounding box center [910, 139] width 49 height 31
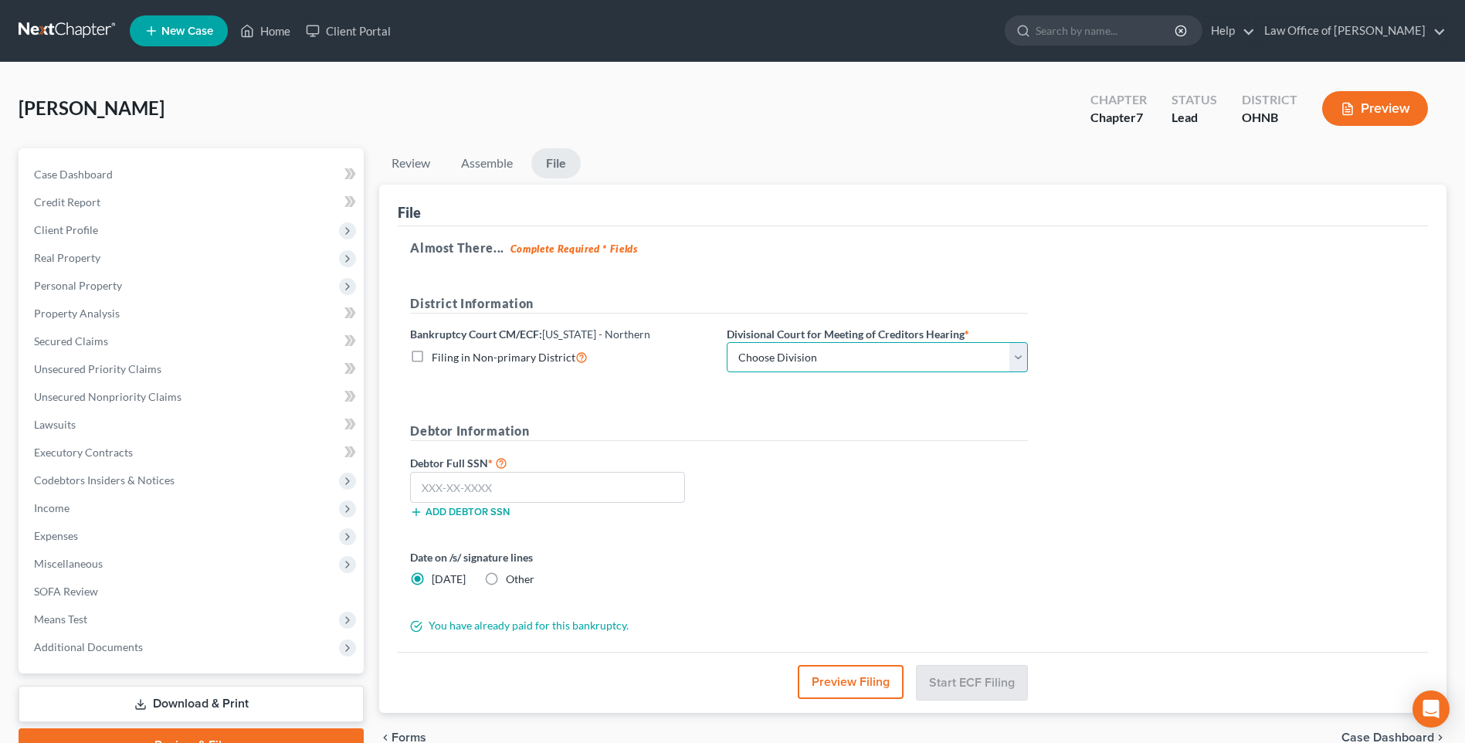
click at [815, 373] on select "Choose Division Akron [GEOGRAPHIC_DATA] [GEOGRAPHIC_DATA] [GEOGRAPHIC_DATA] [GE…" at bounding box center [877, 357] width 301 height 31
select select "3"
click at [748, 362] on select "Choose Division Akron [GEOGRAPHIC_DATA] [GEOGRAPHIC_DATA] [GEOGRAPHIC_DATA] [GE…" at bounding box center [877, 357] width 301 height 31
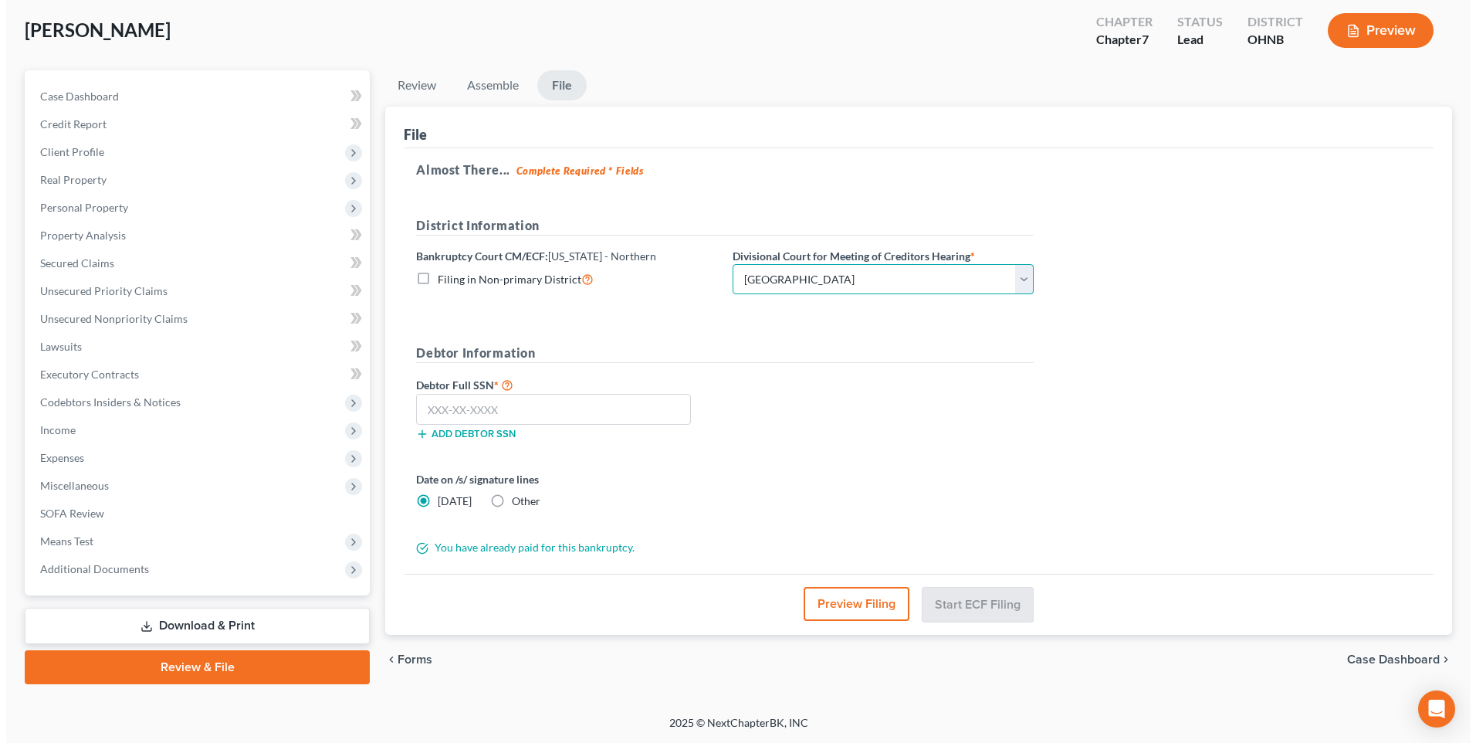
scroll to position [129, 0]
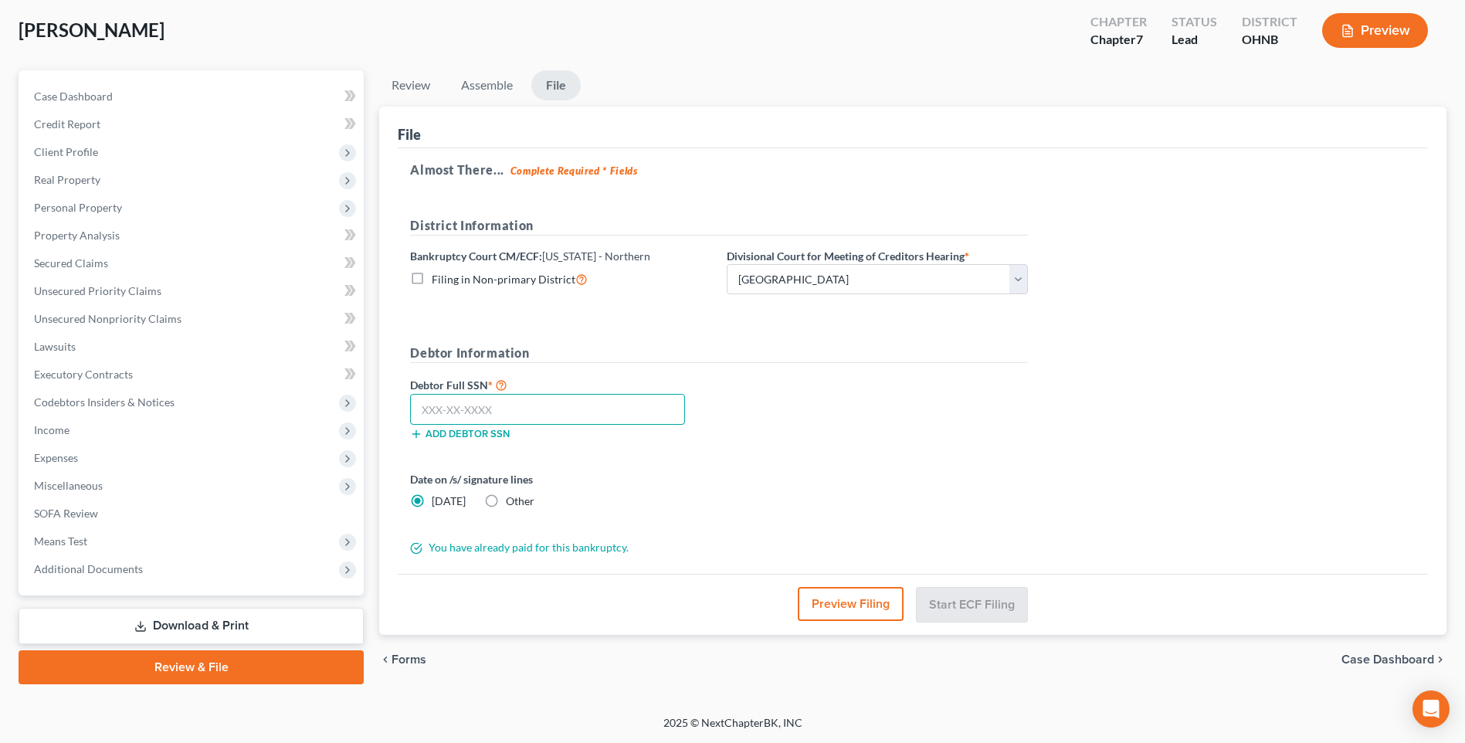
click at [530, 394] on input "text" at bounding box center [547, 409] width 275 height 31
click at [525, 394] on input "text" at bounding box center [547, 409] width 275 height 31
type input "283-02-9968"
click at [842, 598] on button "Preview Filing" at bounding box center [851, 604] width 106 height 34
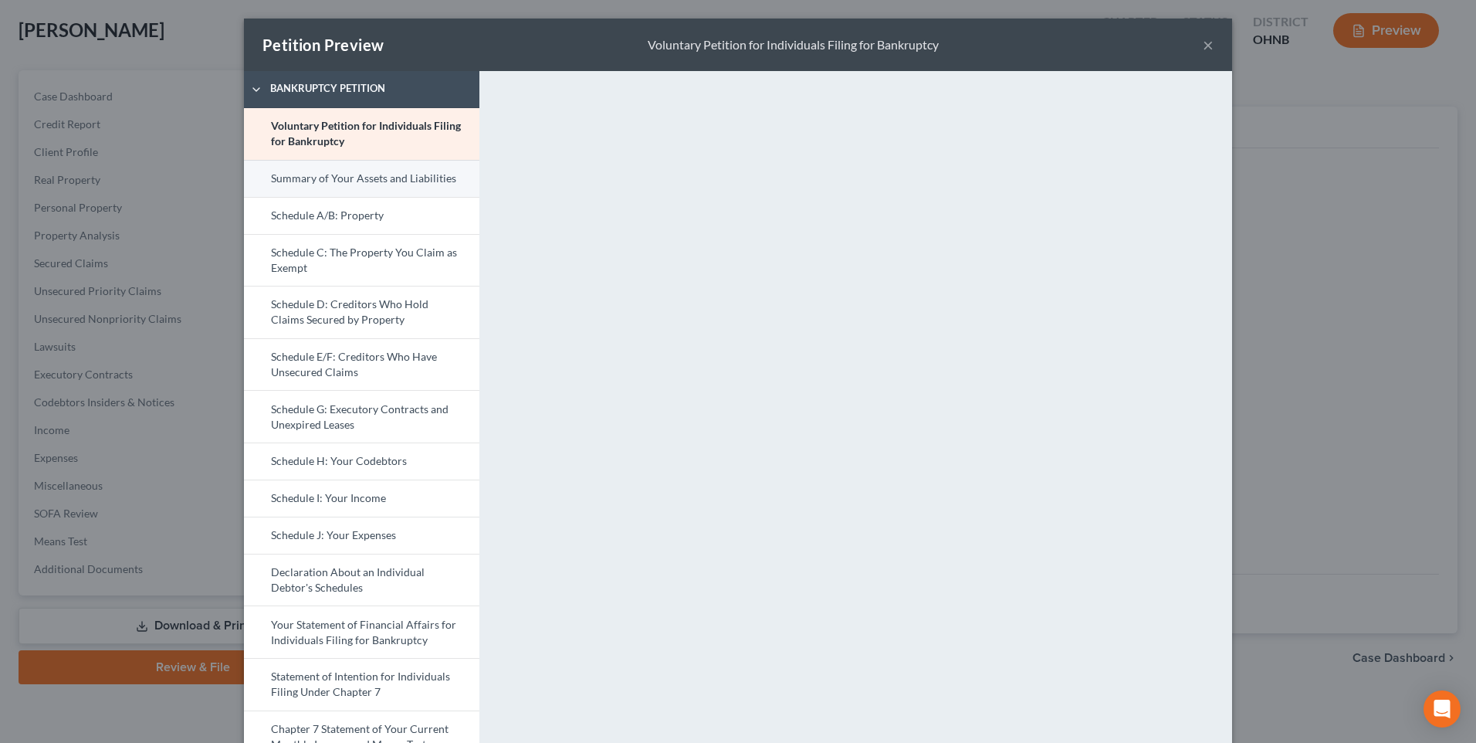
click at [330, 185] on link "Summary of Your Assets and Liabilities" at bounding box center [362, 178] width 236 height 37
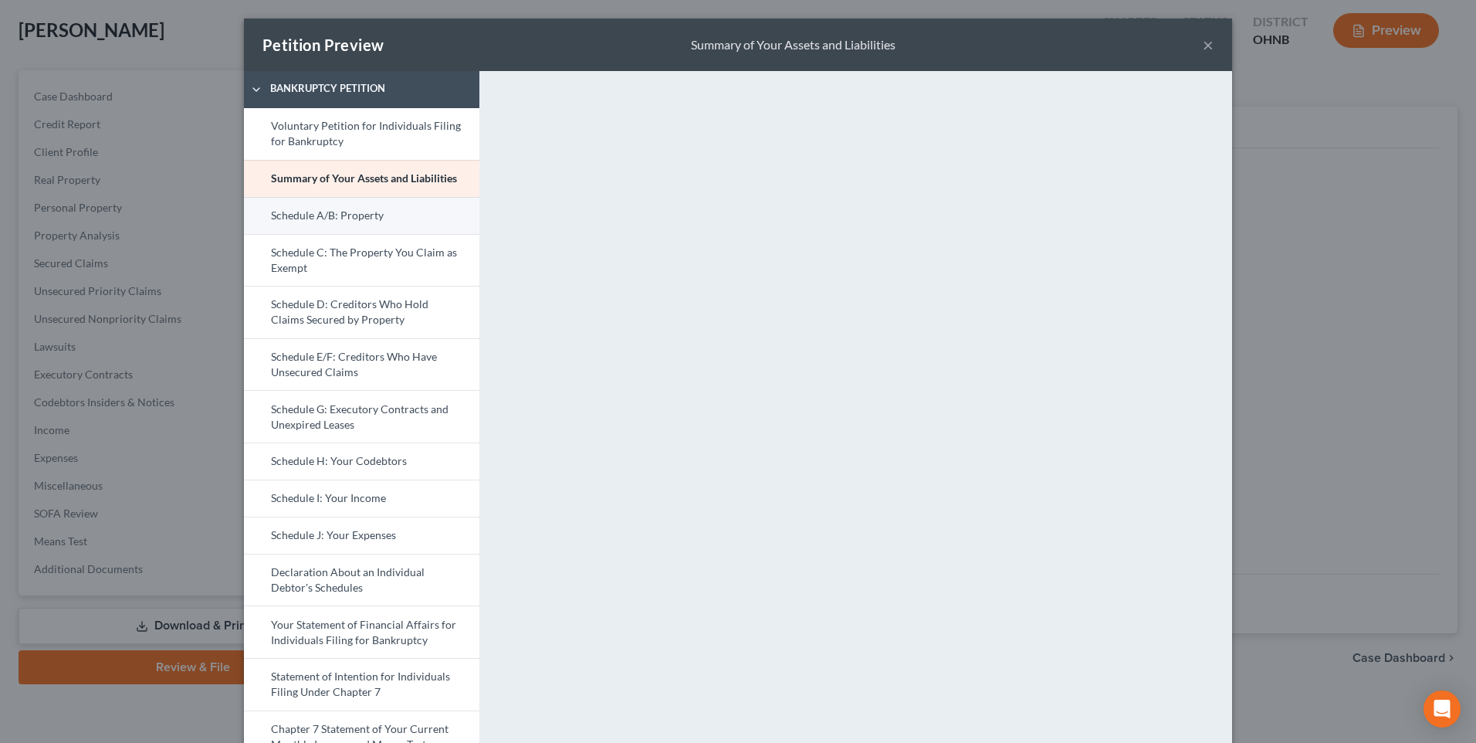
click at [304, 229] on link "Schedule A/B: Property" at bounding box center [362, 215] width 236 height 37
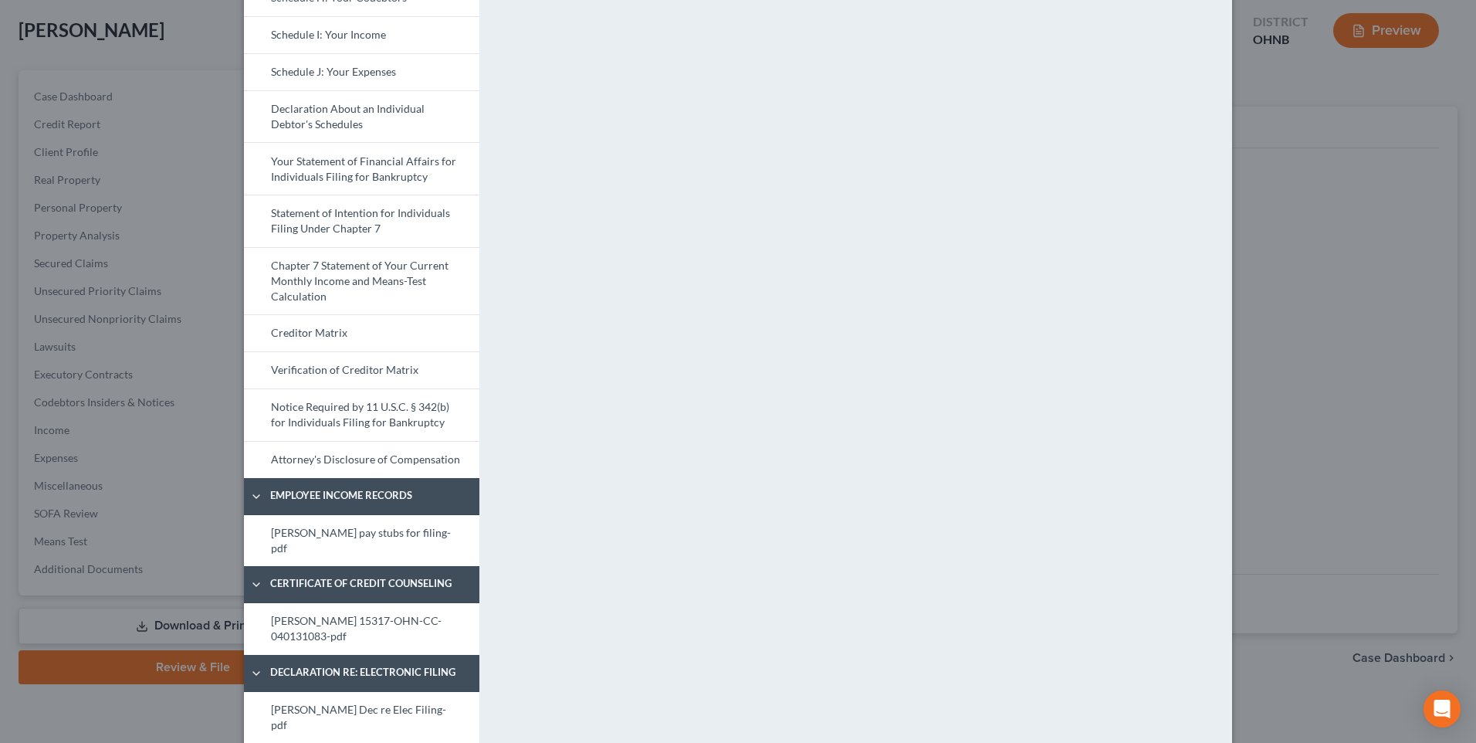
scroll to position [77, 0]
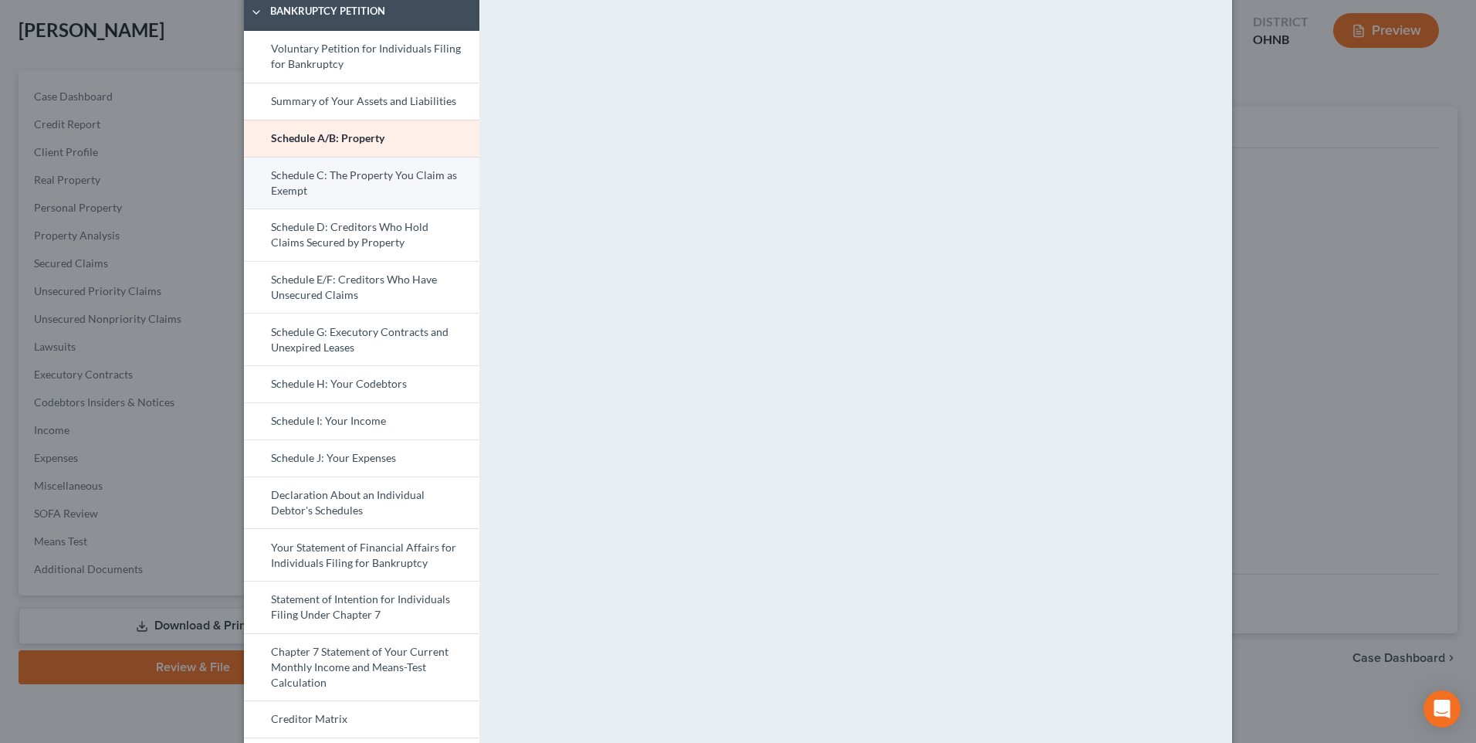
click at [325, 195] on link "Schedule C: The Property You Claim as Exempt" at bounding box center [362, 183] width 236 height 53
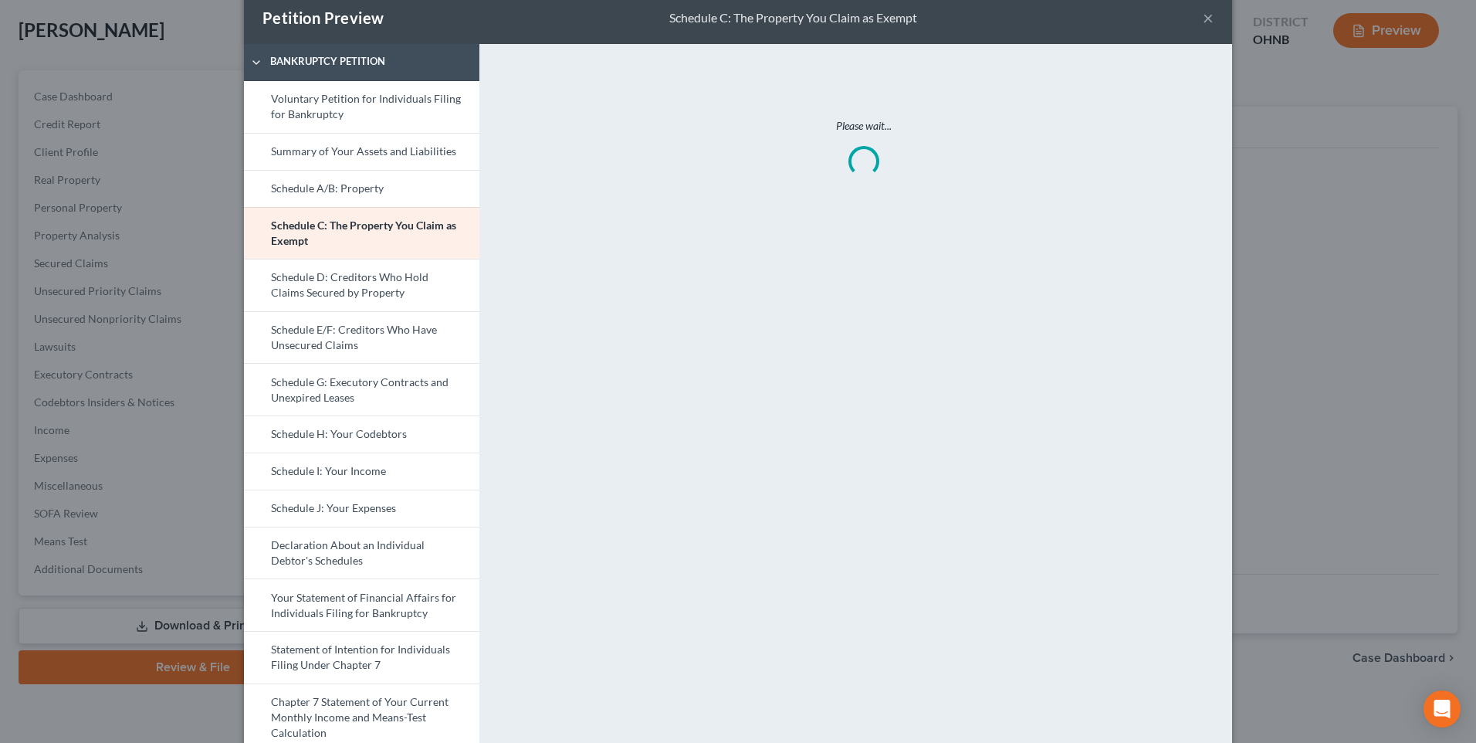
scroll to position [0, 0]
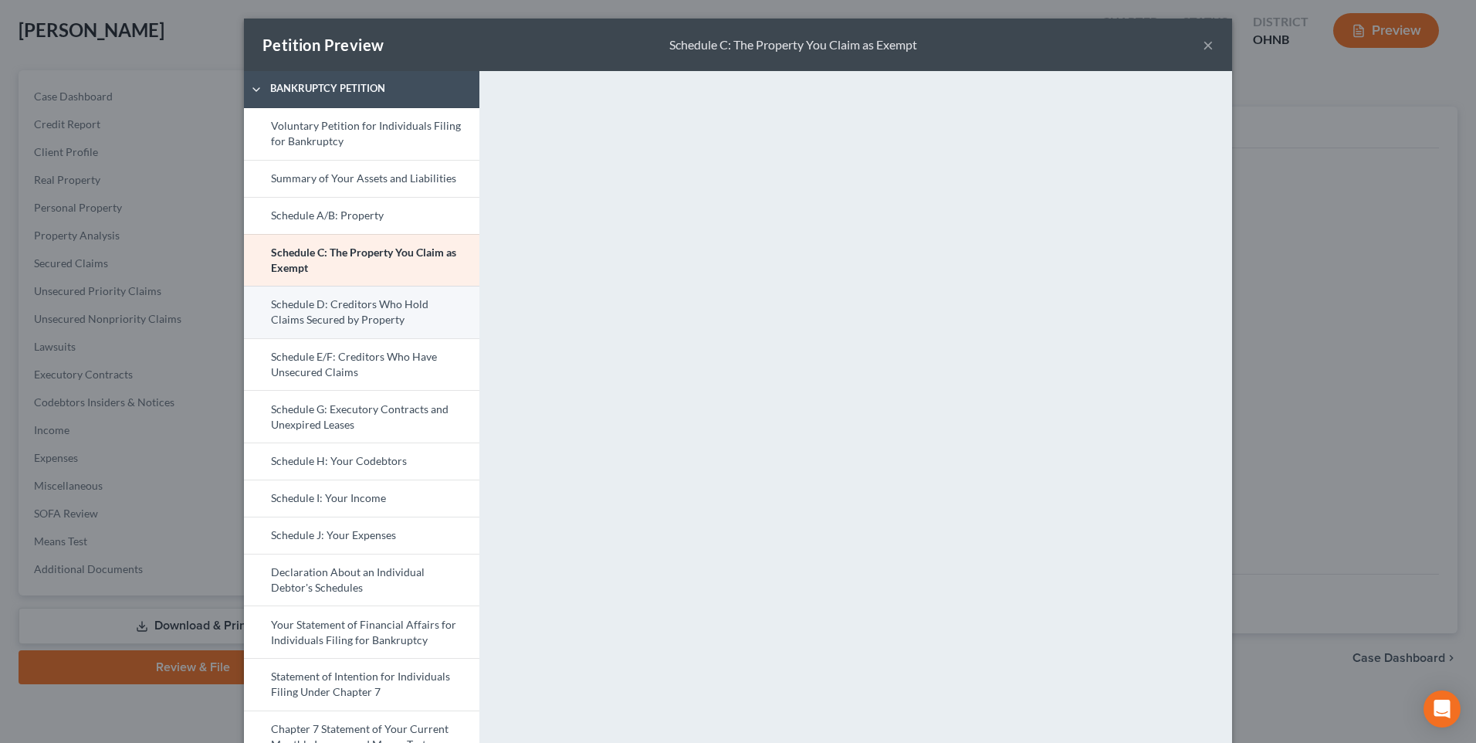
click at [291, 338] on link "Schedule D: Creditors Who Hold Claims Secured by Property" at bounding box center [362, 312] width 236 height 53
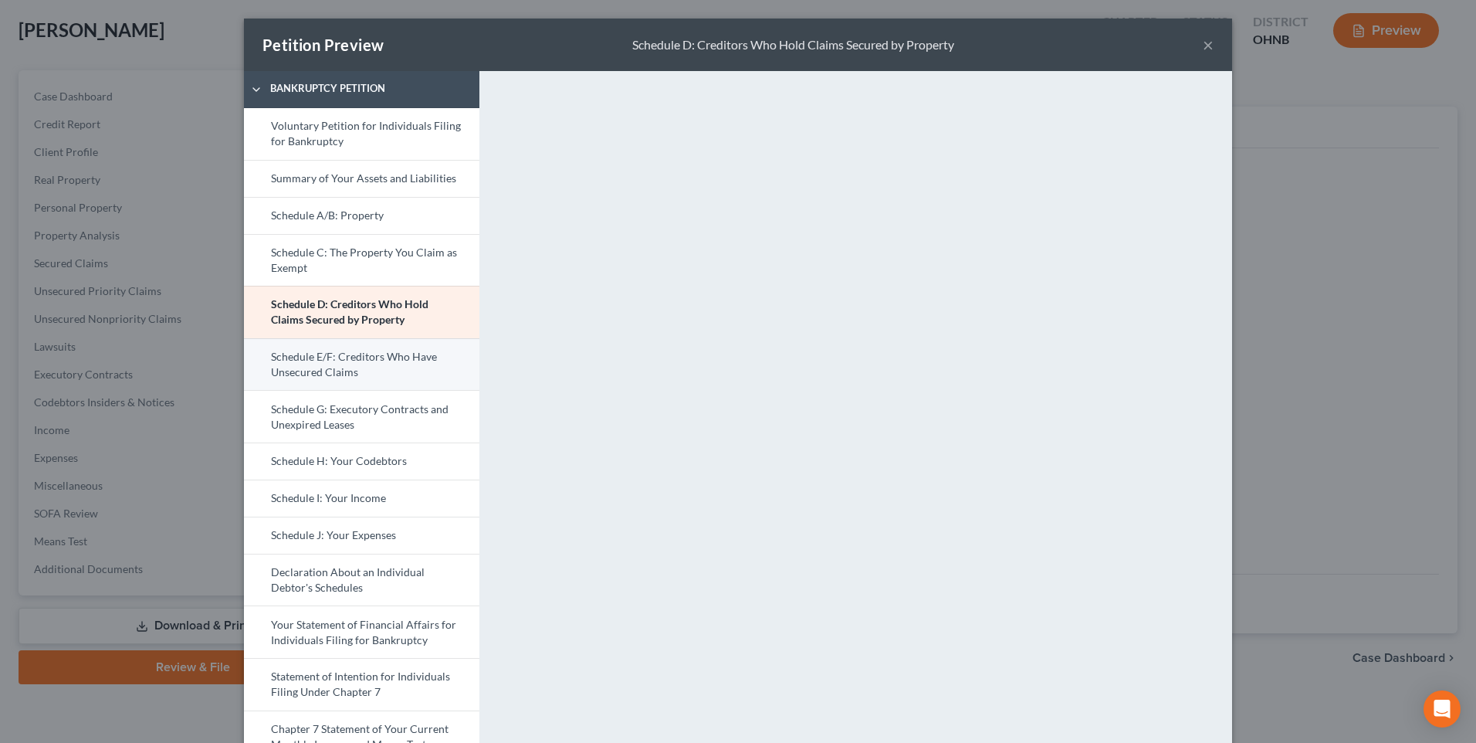
click at [341, 391] on link "Schedule E/F: Creditors Who Have Unsecured Claims" at bounding box center [362, 364] width 236 height 53
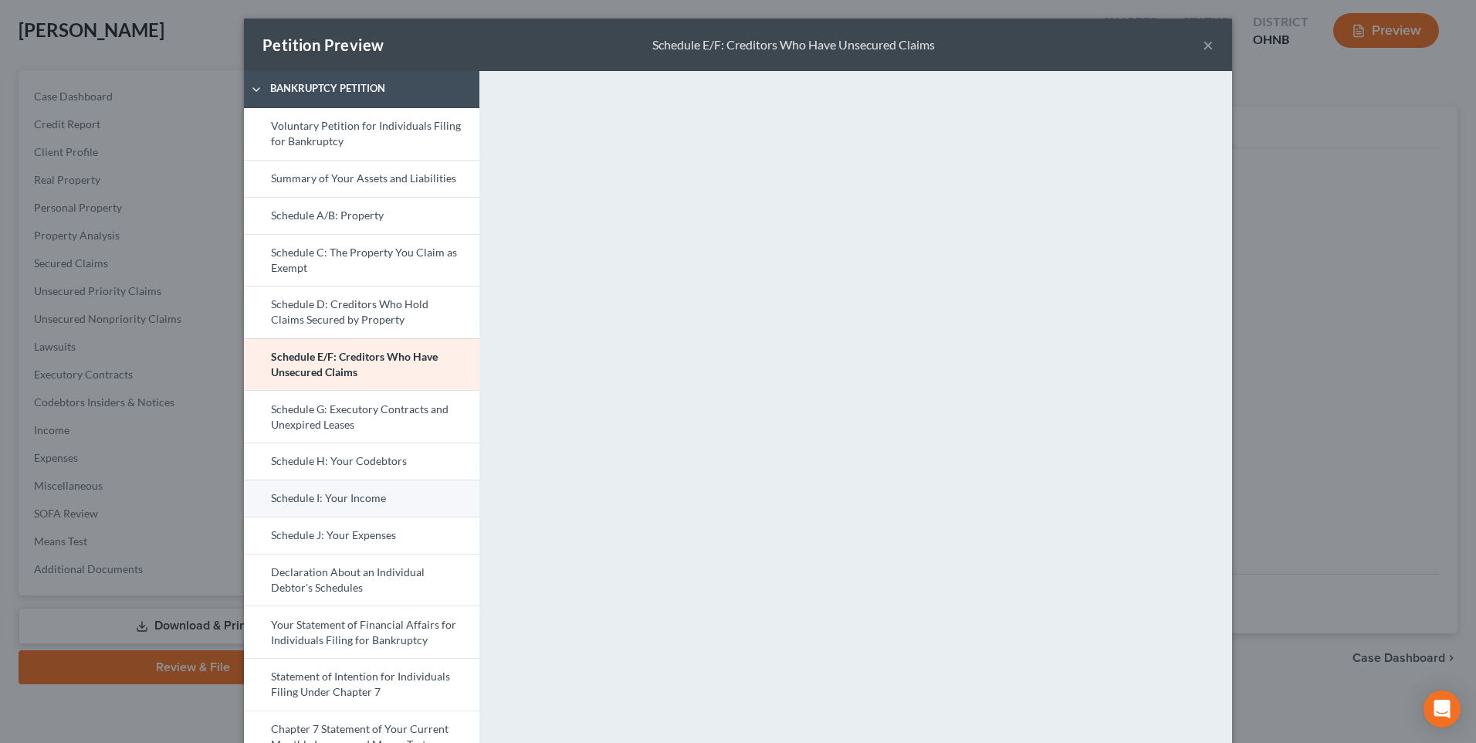
click at [301, 517] on link "Schedule I: Your Income" at bounding box center [362, 497] width 236 height 37
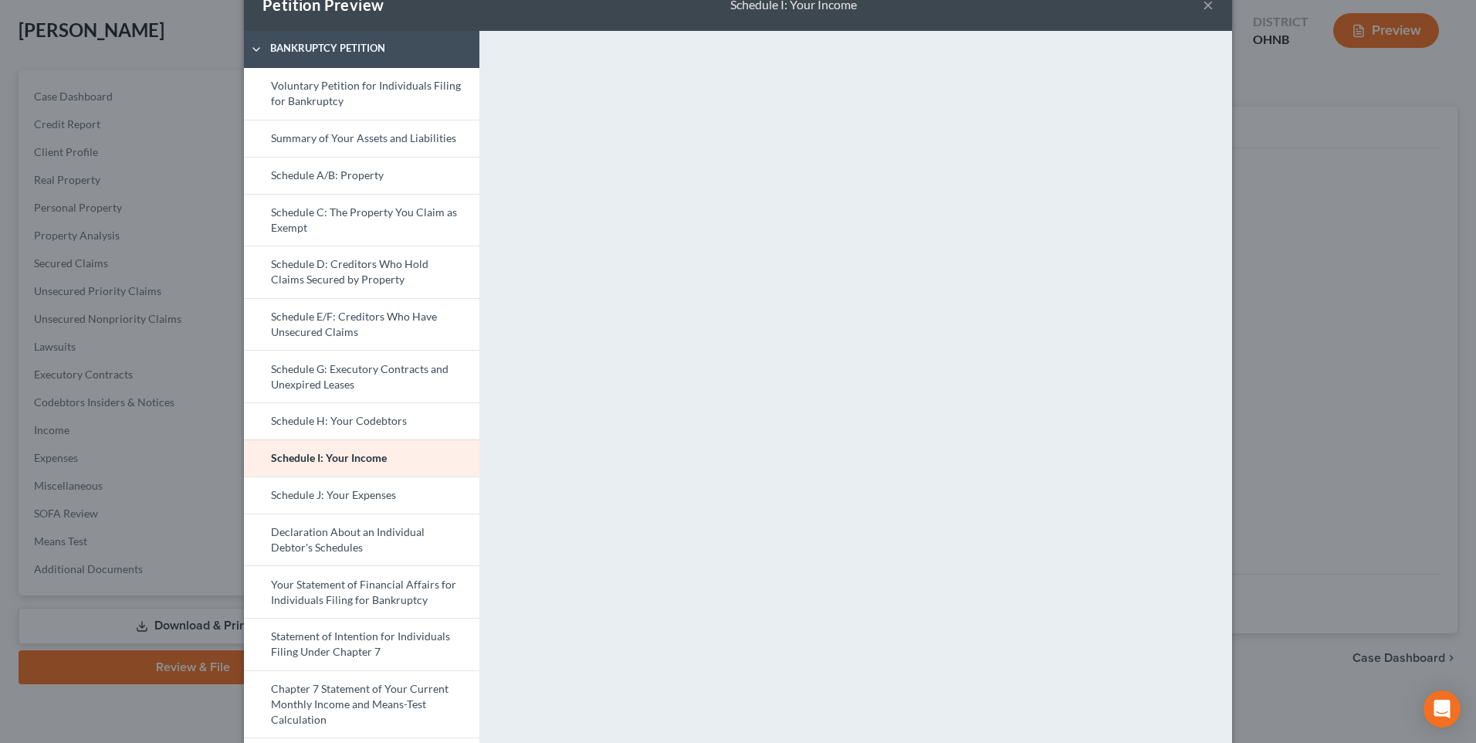
scroll to position [77, 0]
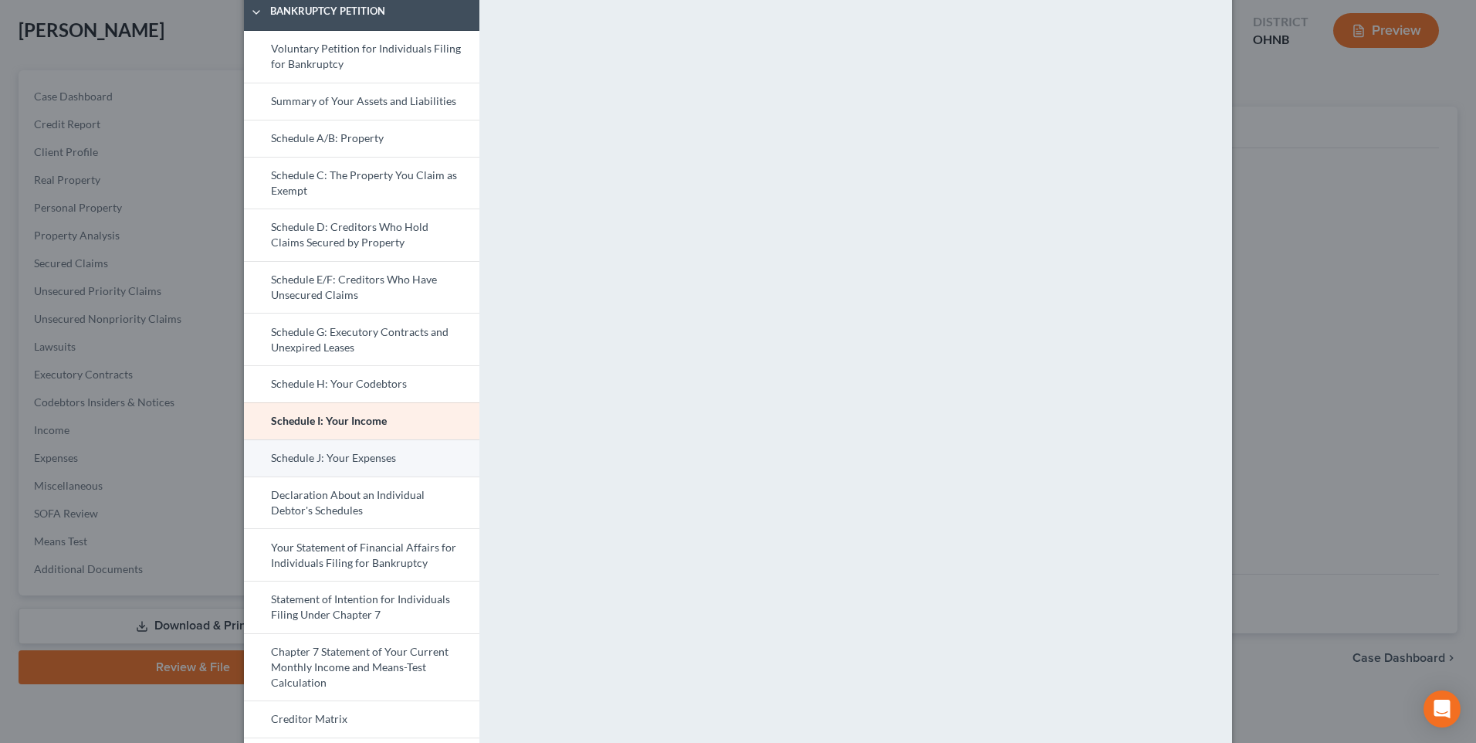
click at [317, 476] on link "Schedule J: Your Expenses" at bounding box center [362, 457] width 236 height 37
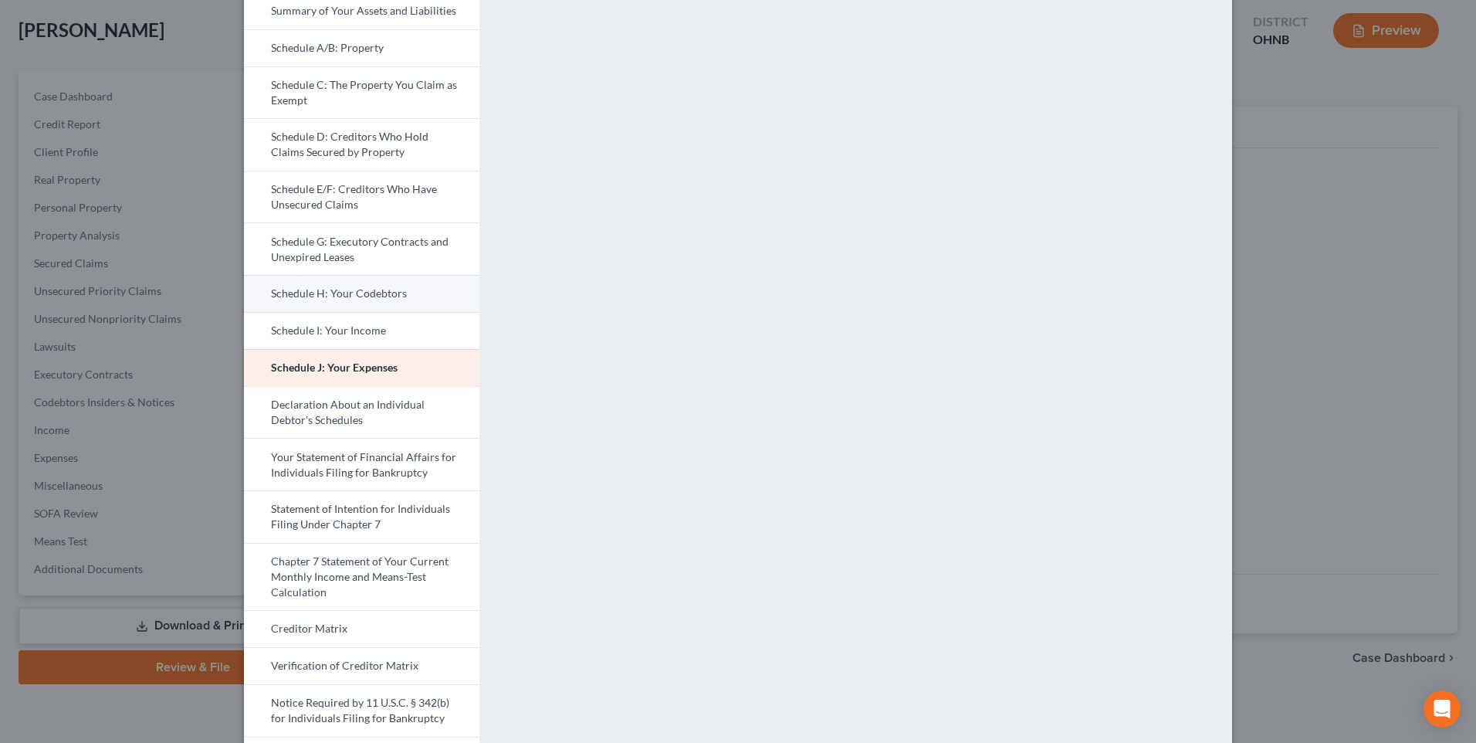
scroll to position [232, 0]
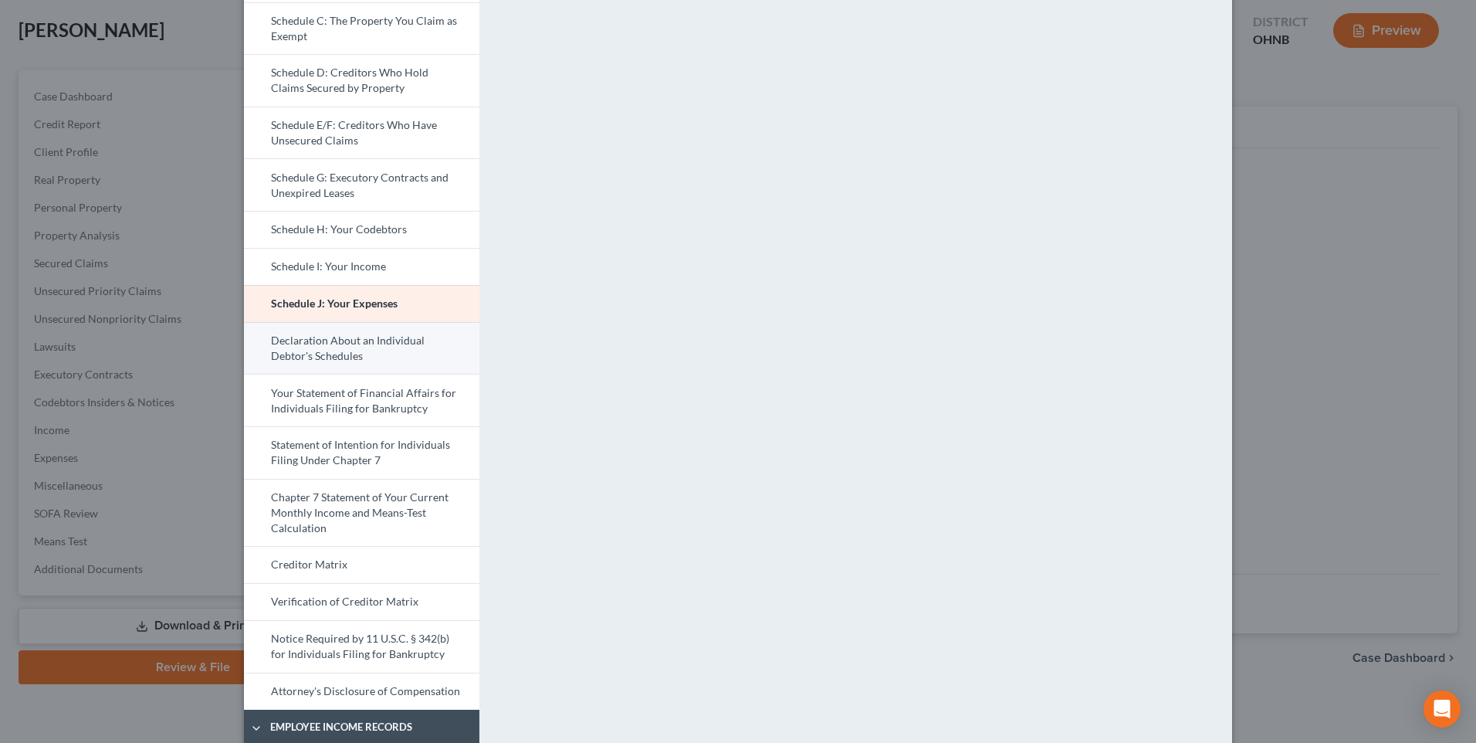
click at [268, 374] on link "Declaration About an Individual Debtor's Schedules" at bounding box center [362, 348] width 236 height 53
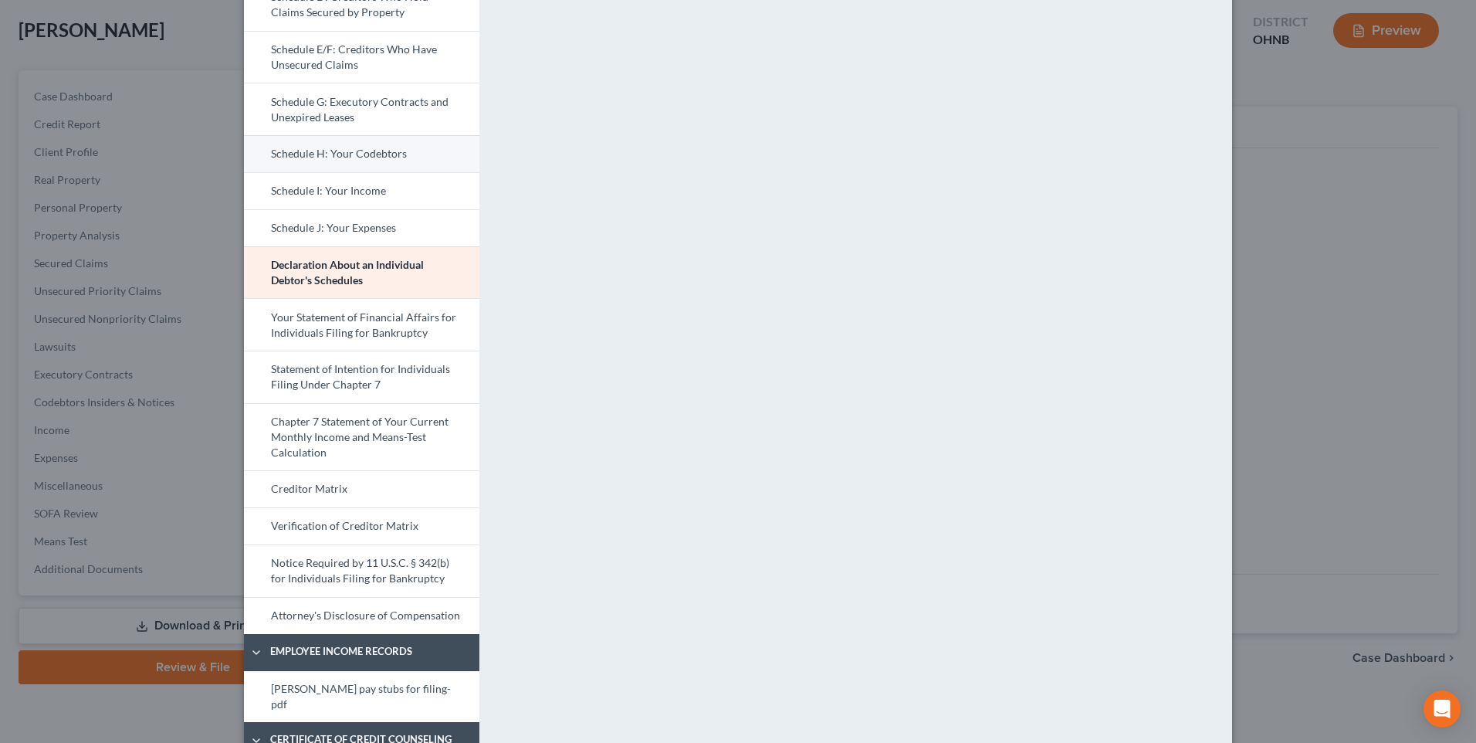
scroll to position [309, 0]
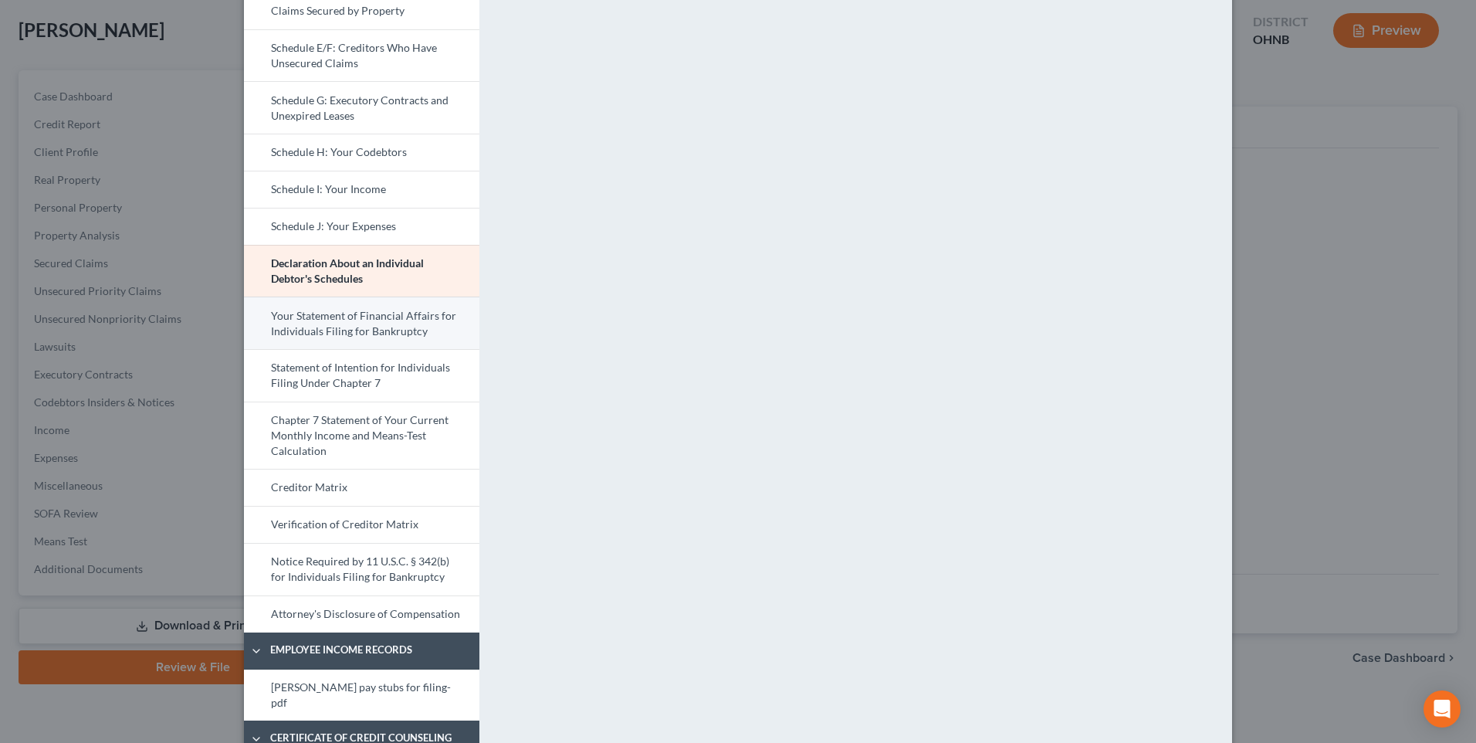
click at [328, 349] on link "Your Statement of Financial Affairs for Individuals Filing for Bankruptcy" at bounding box center [362, 323] width 236 height 53
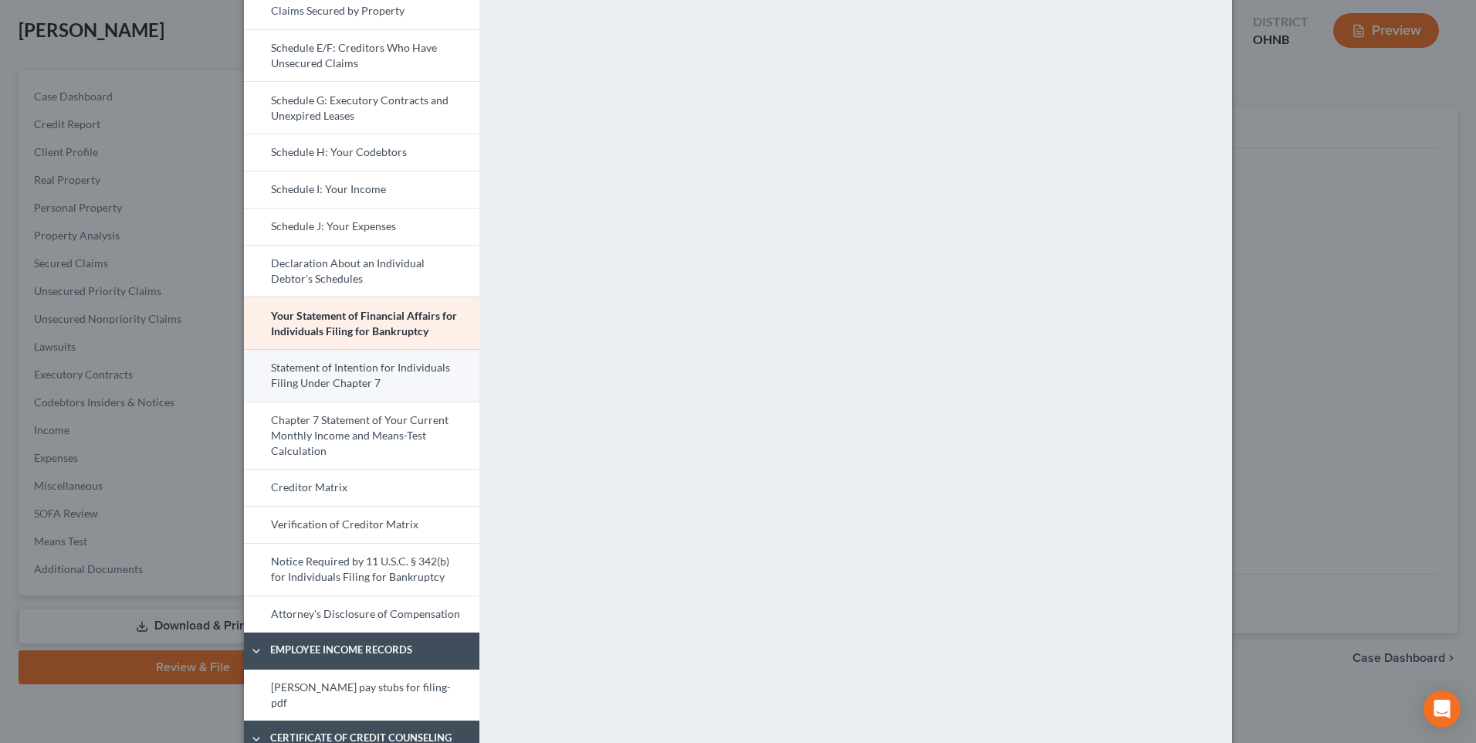
drag, startPoint x: 265, startPoint y: 425, endPoint x: 276, endPoint y: 425, distance: 10.8
click at [265, 402] on link "Statement of Intention for Individuals Filing Under Chapter 7" at bounding box center [362, 375] width 236 height 53
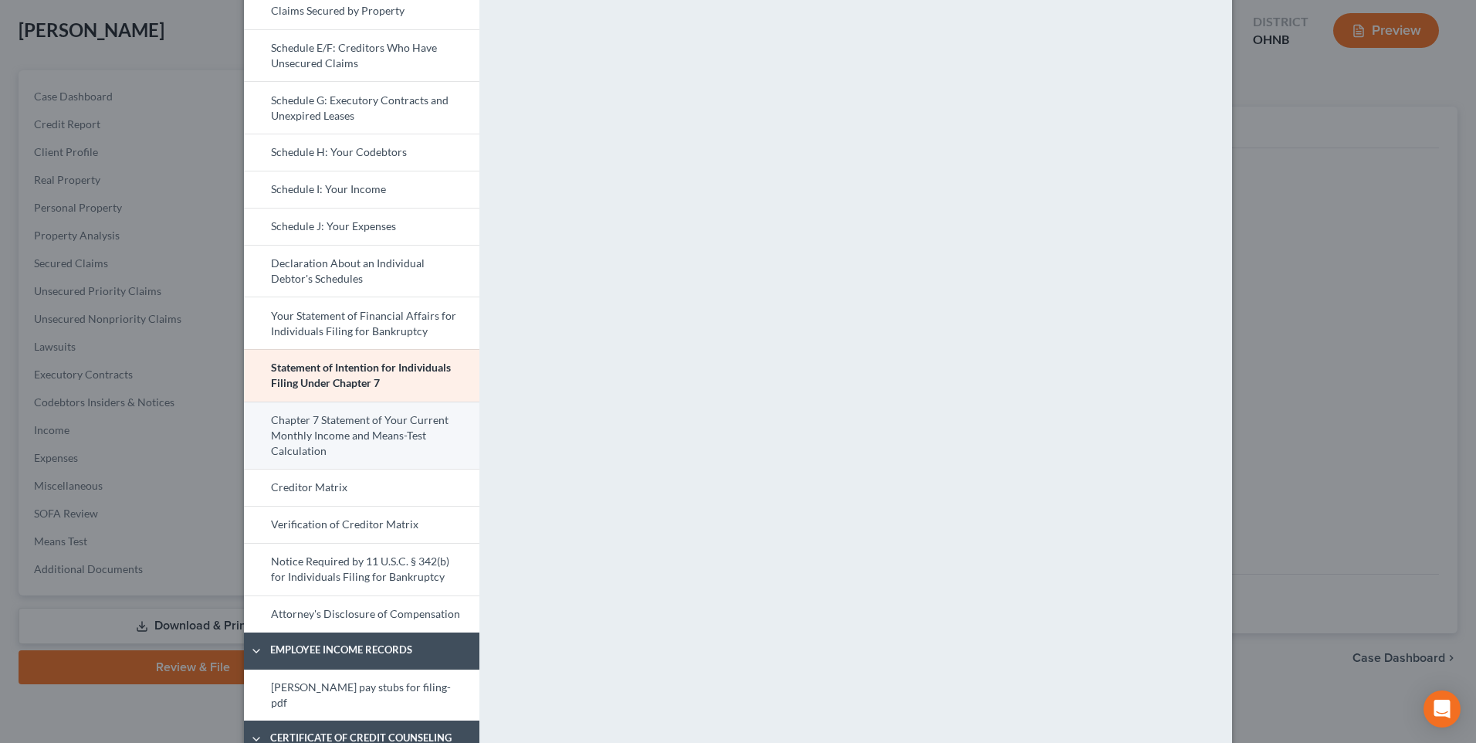
click at [344, 469] on link "Chapter 7 Statement of Your Current Monthly Income and Means-Test Calculation" at bounding box center [362, 436] width 236 height 68
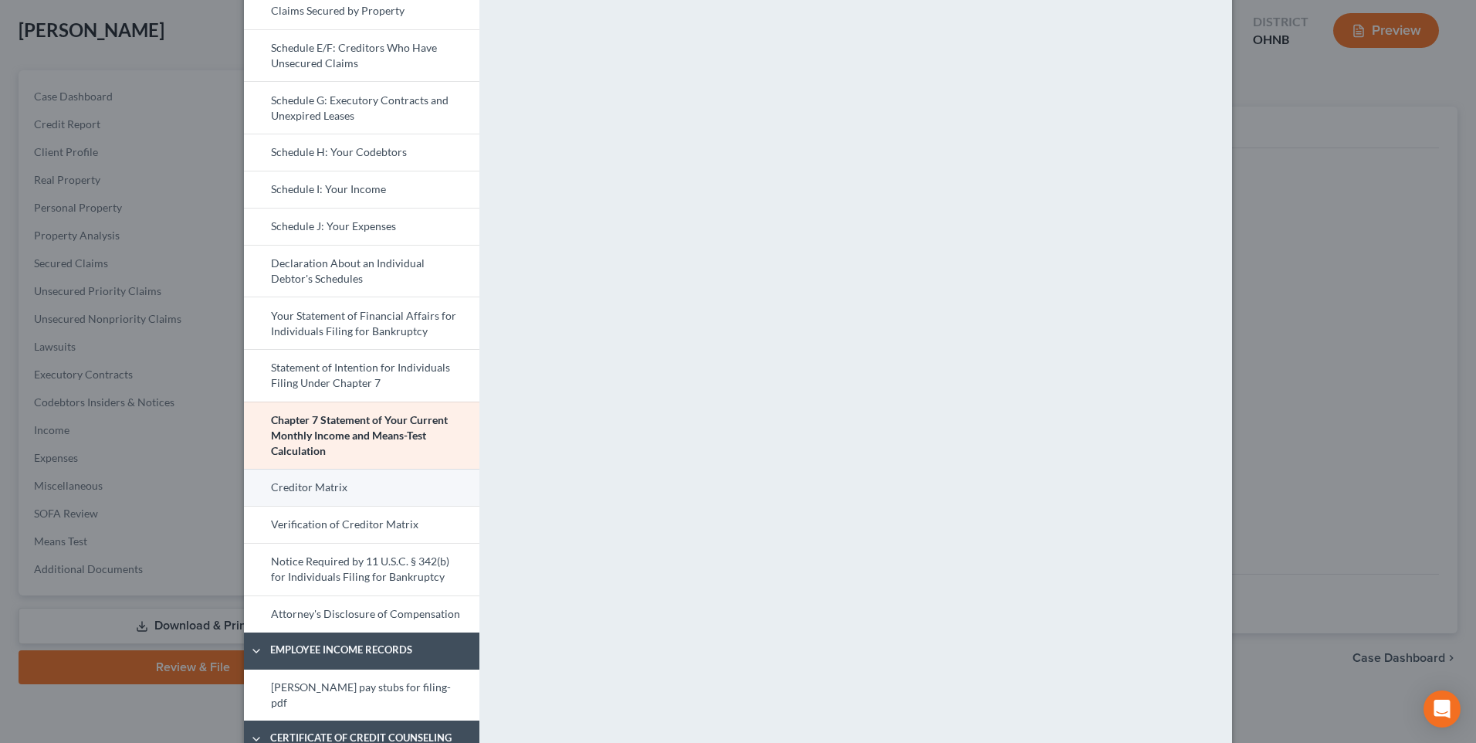
drag, startPoint x: 259, startPoint y: 533, endPoint x: 282, endPoint y: 534, distance: 22.4
click at [259, 506] on link "Creditor Matrix" at bounding box center [362, 487] width 236 height 37
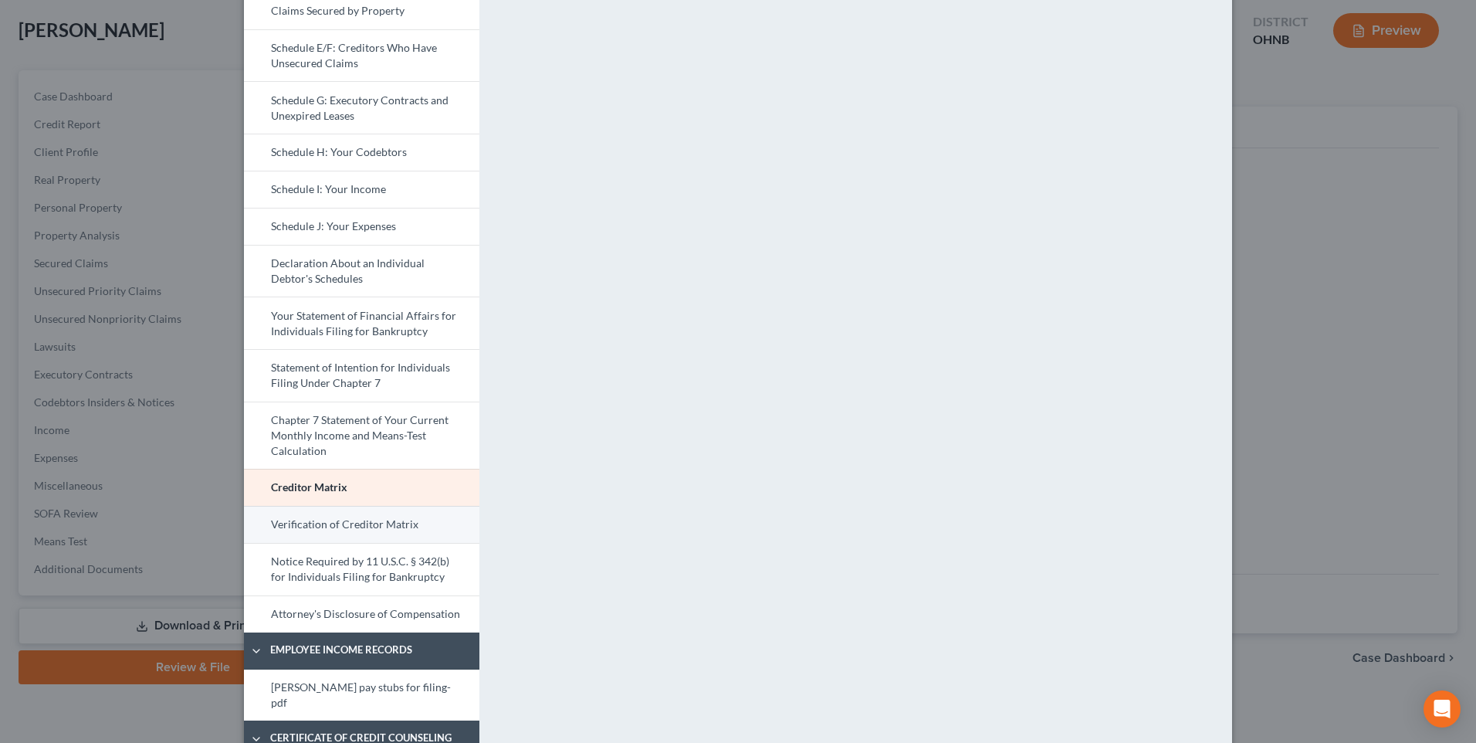
click at [287, 543] on link "Verification of Creditor Matrix" at bounding box center [362, 524] width 236 height 37
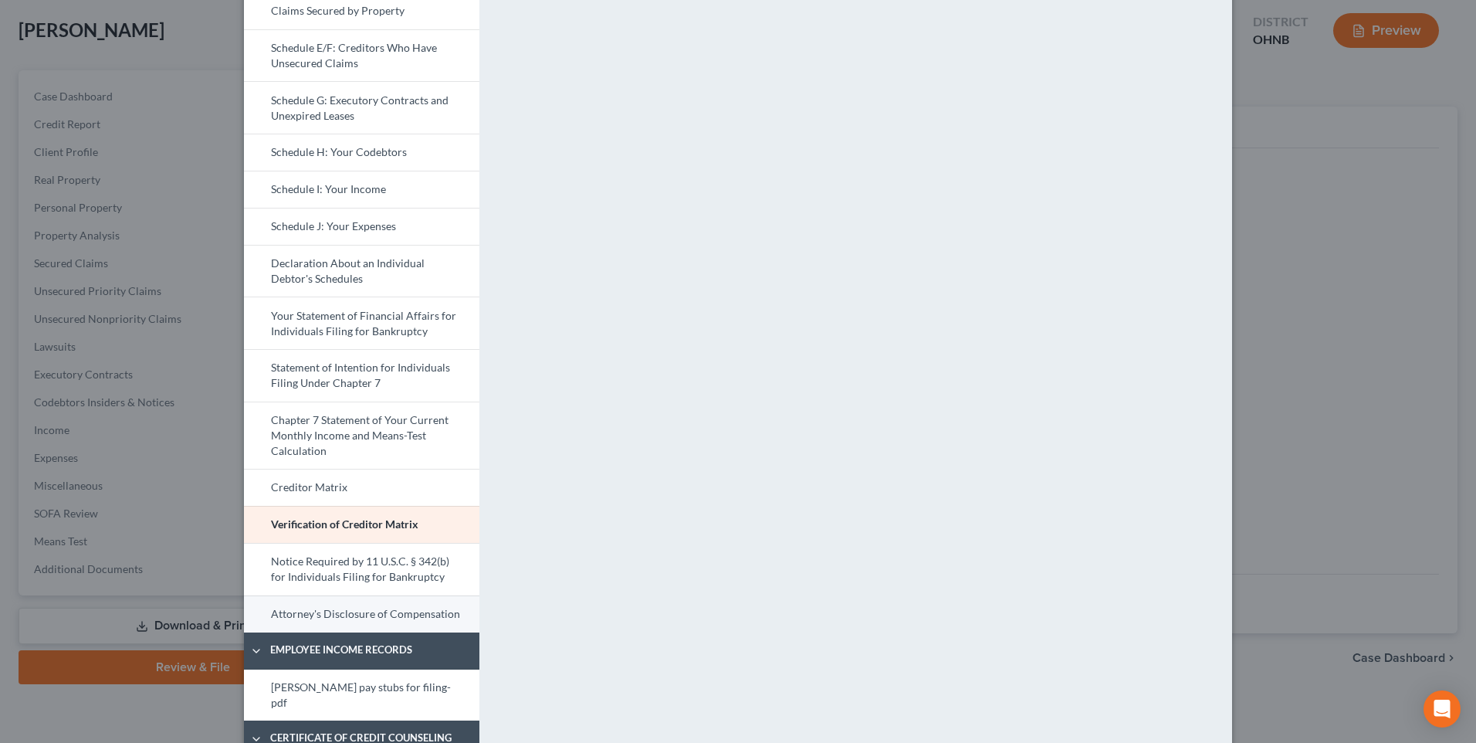
click at [352, 632] on link "Attorney's Disclosure of Compensation" at bounding box center [362, 613] width 236 height 37
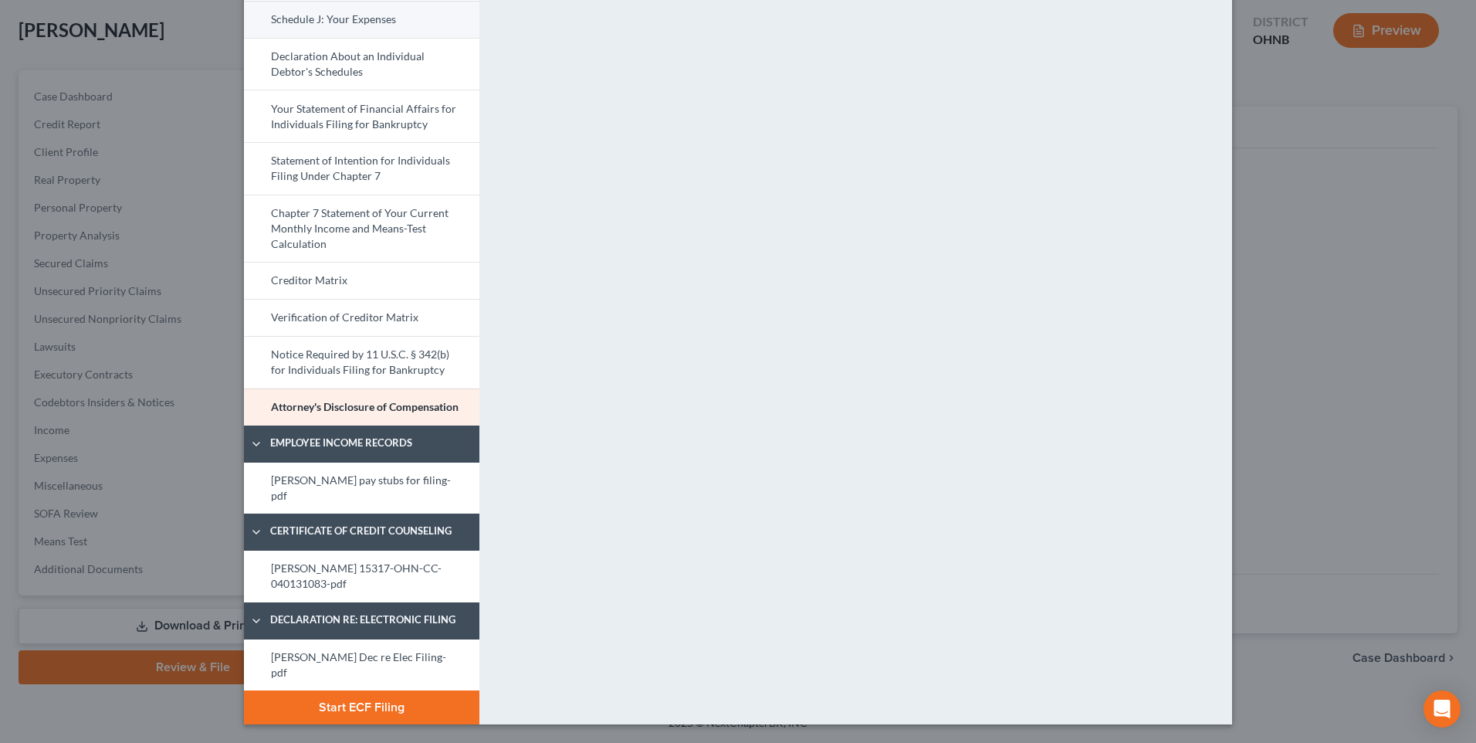
scroll to position [564, 0]
click at [348, 501] on link "[PERSON_NAME] pay stubs for filing-pdf" at bounding box center [362, 489] width 236 height 52
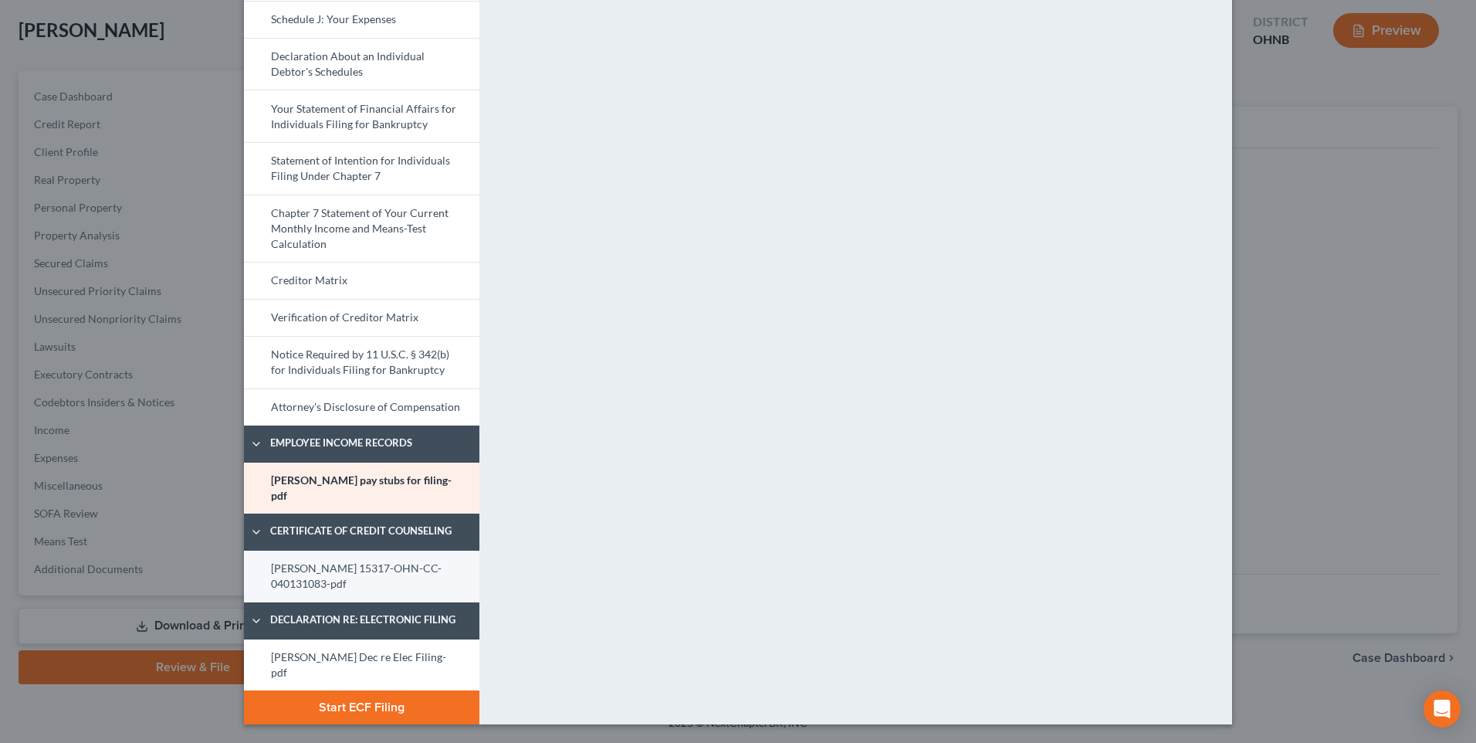
click at [315, 581] on link "[PERSON_NAME] 15317-OHN-CC-040131083-pdf" at bounding box center [362, 577] width 236 height 52
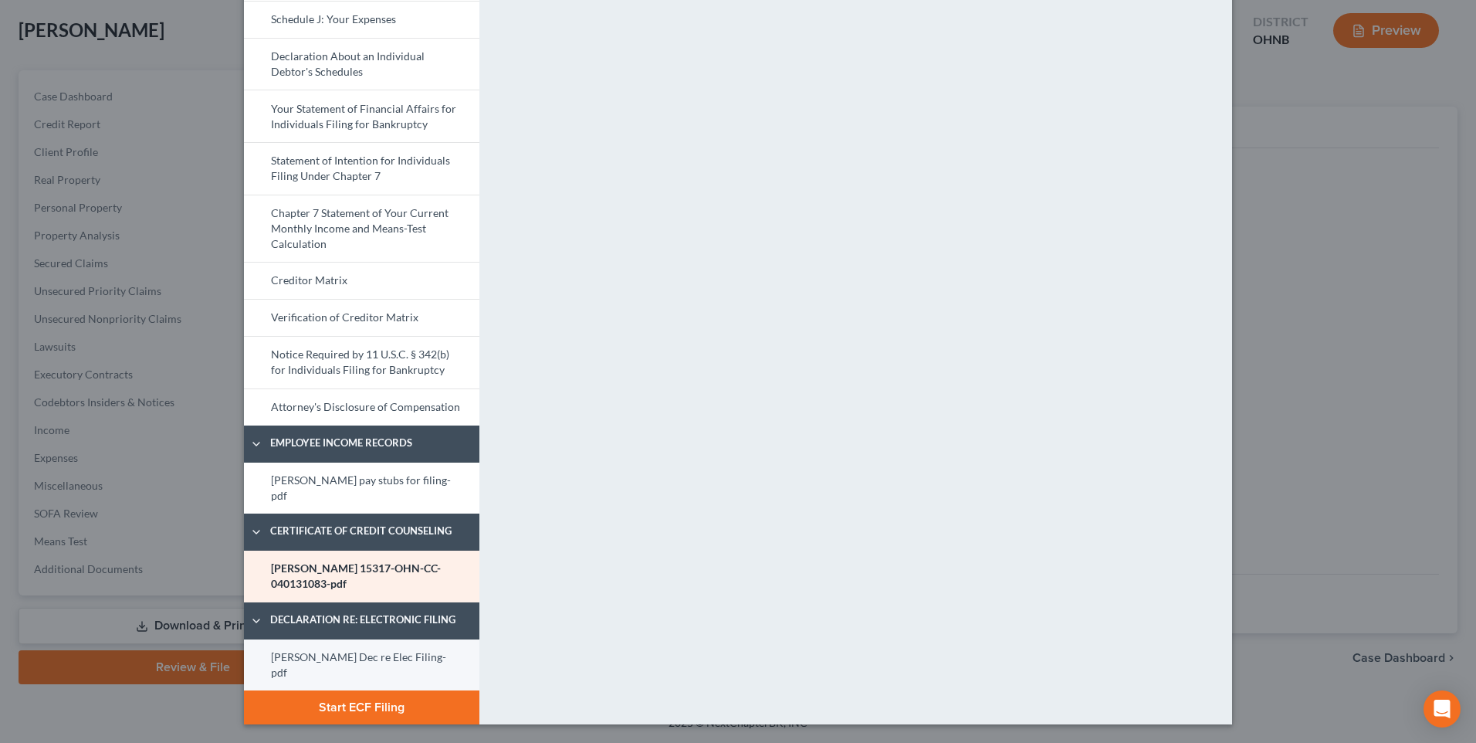
click at [310, 666] on link "[PERSON_NAME] Dec re Elec Filing-pdf" at bounding box center [362, 665] width 236 height 52
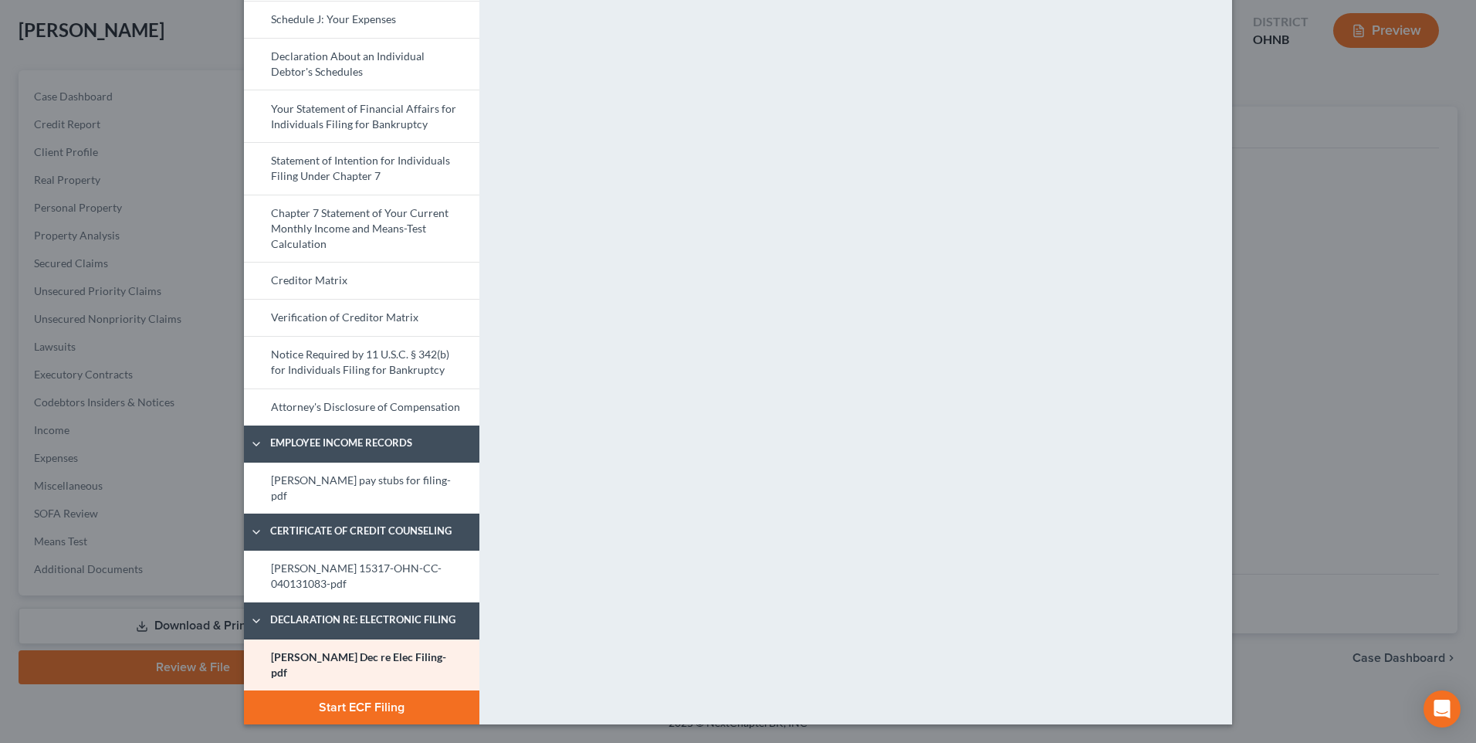
click at [345, 697] on button "Start ECF Filing" at bounding box center [362, 707] width 236 height 34
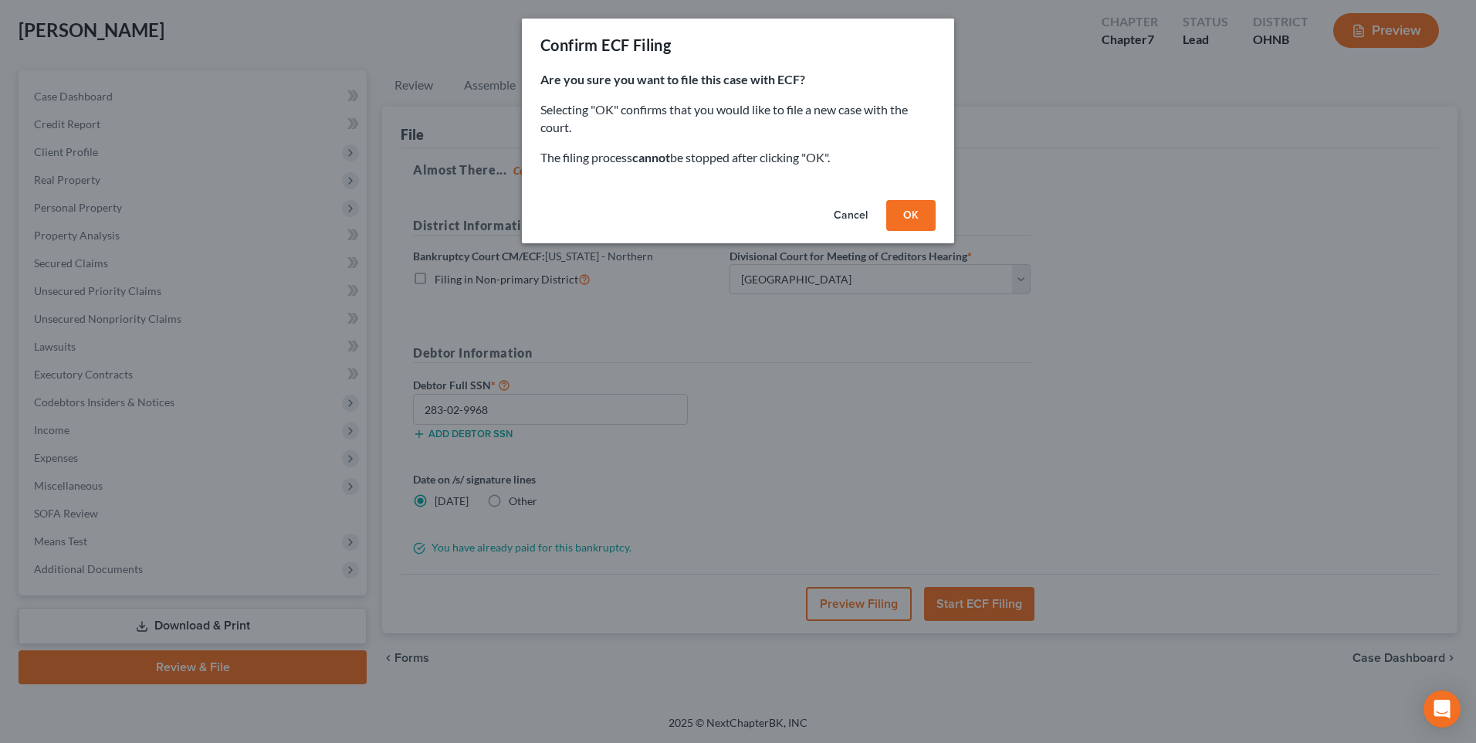
click at [917, 227] on button "OK" at bounding box center [910, 215] width 49 height 31
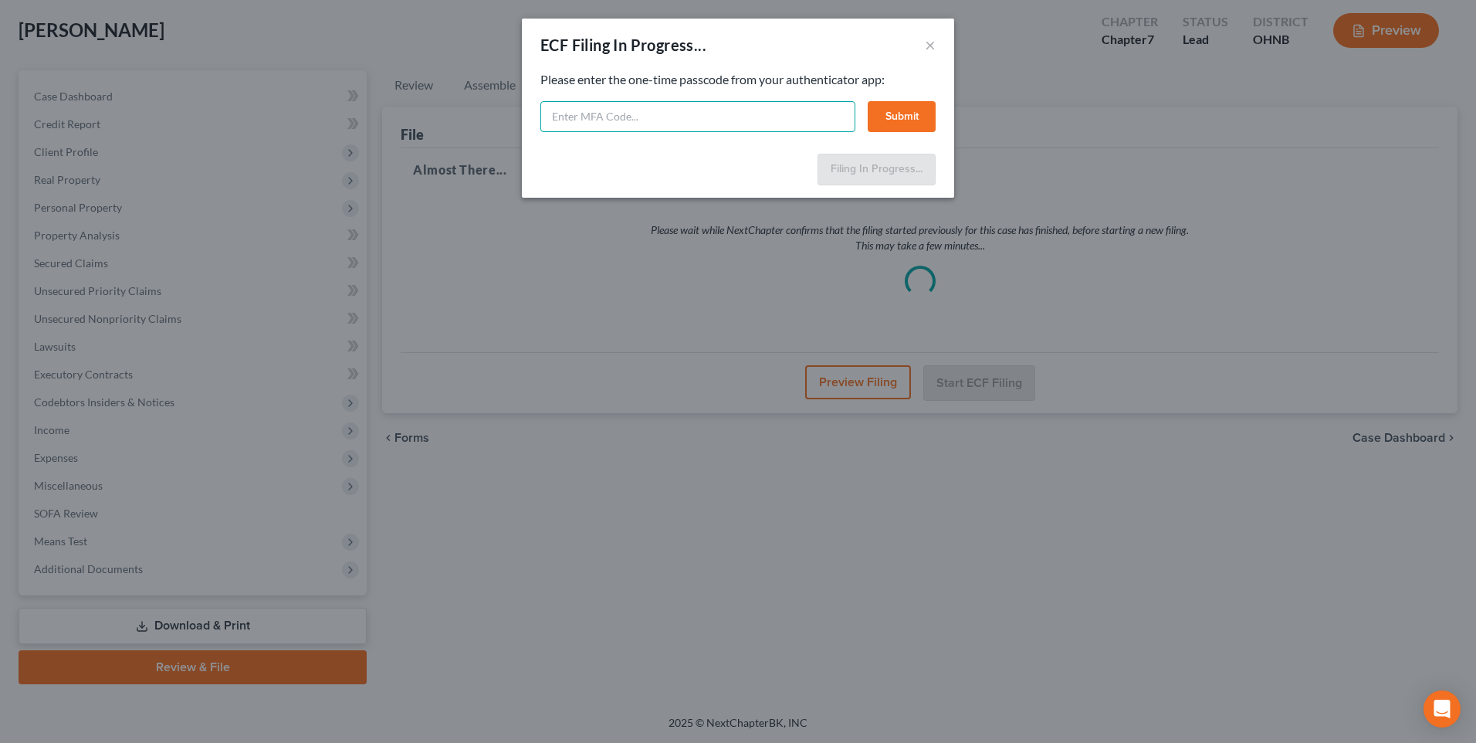
paste input "0ja5-p5z6-hgj2-lrla"
type input "0ja5-p5z6-hgj2-lrla"
click at [914, 125] on button "Submit" at bounding box center [902, 116] width 68 height 31
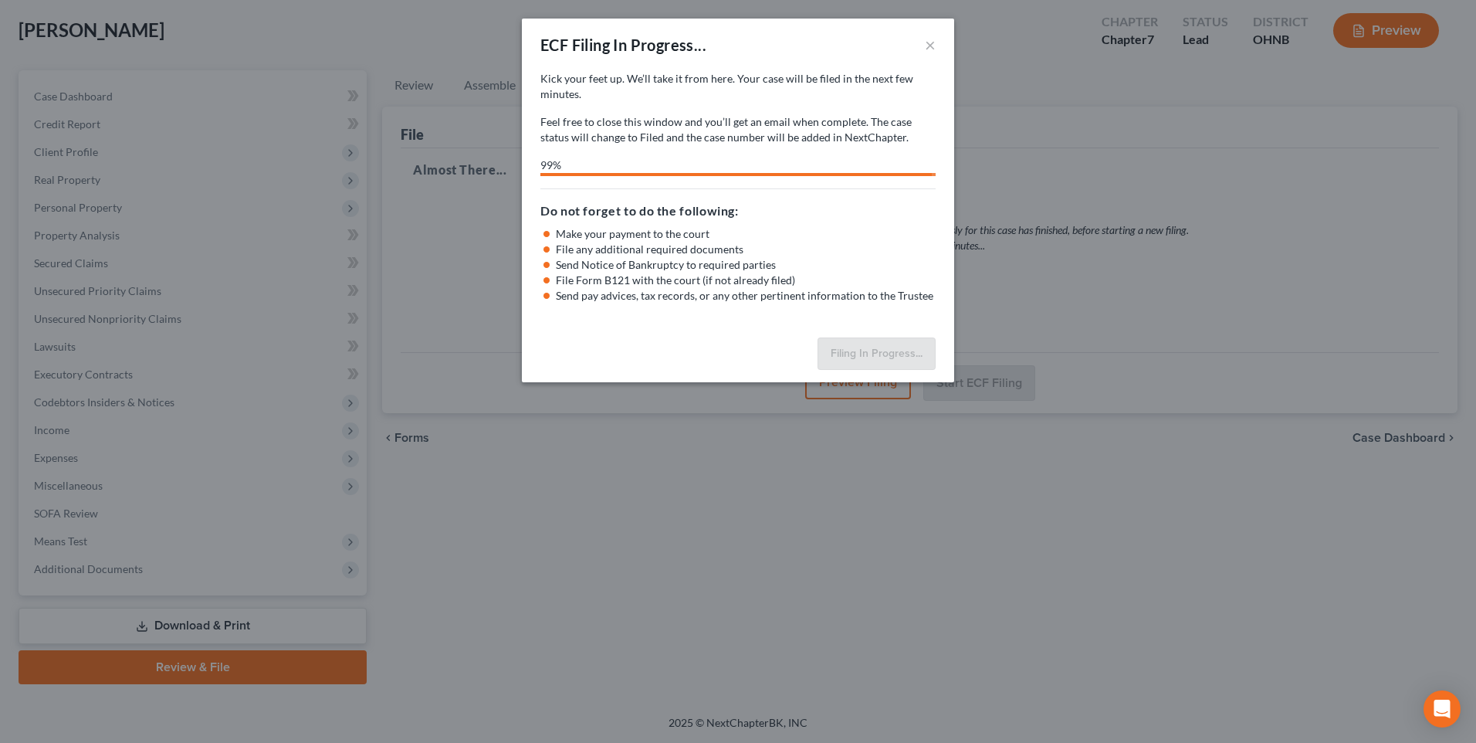
select select "3"
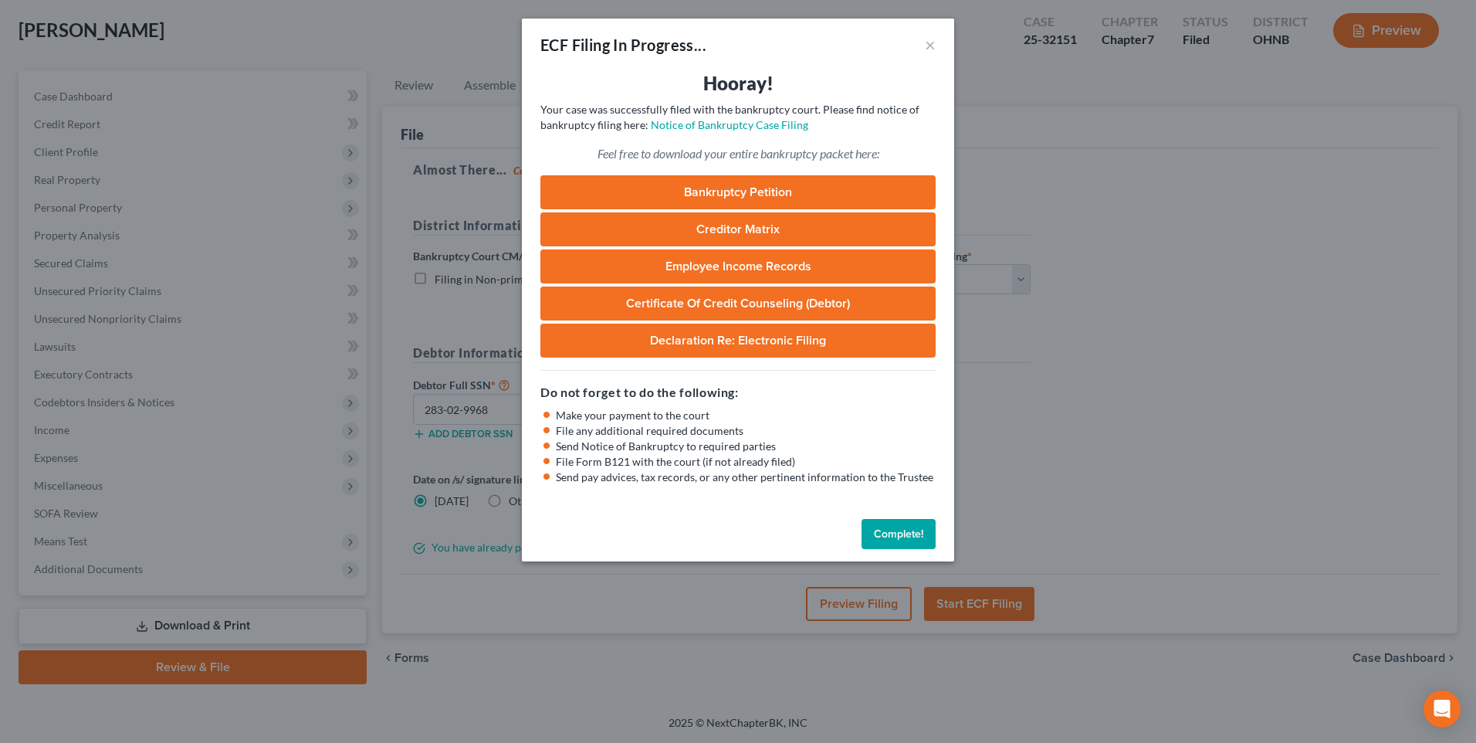
click at [903, 550] on button "Complete!" at bounding box center [899, 534] width 74 height 31
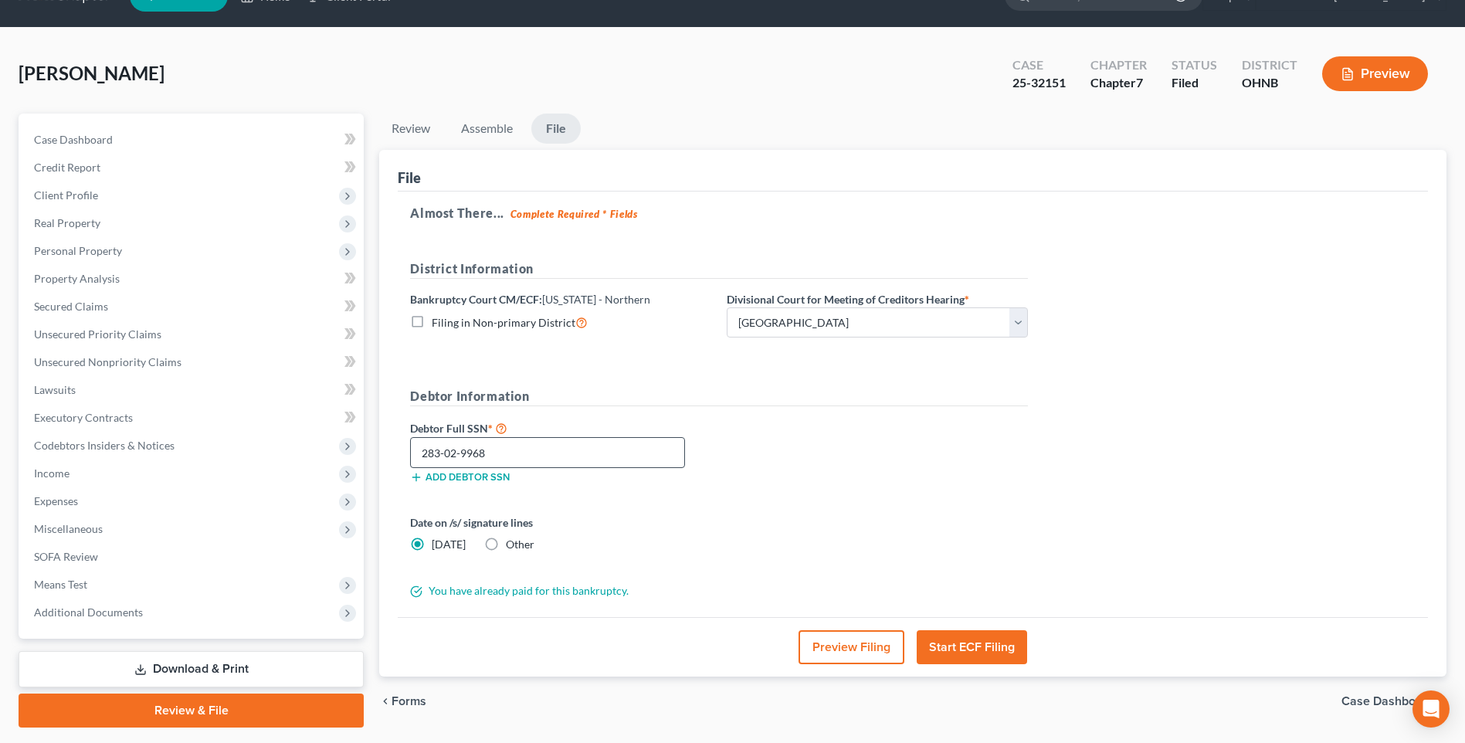
scroll to position [0, 0]
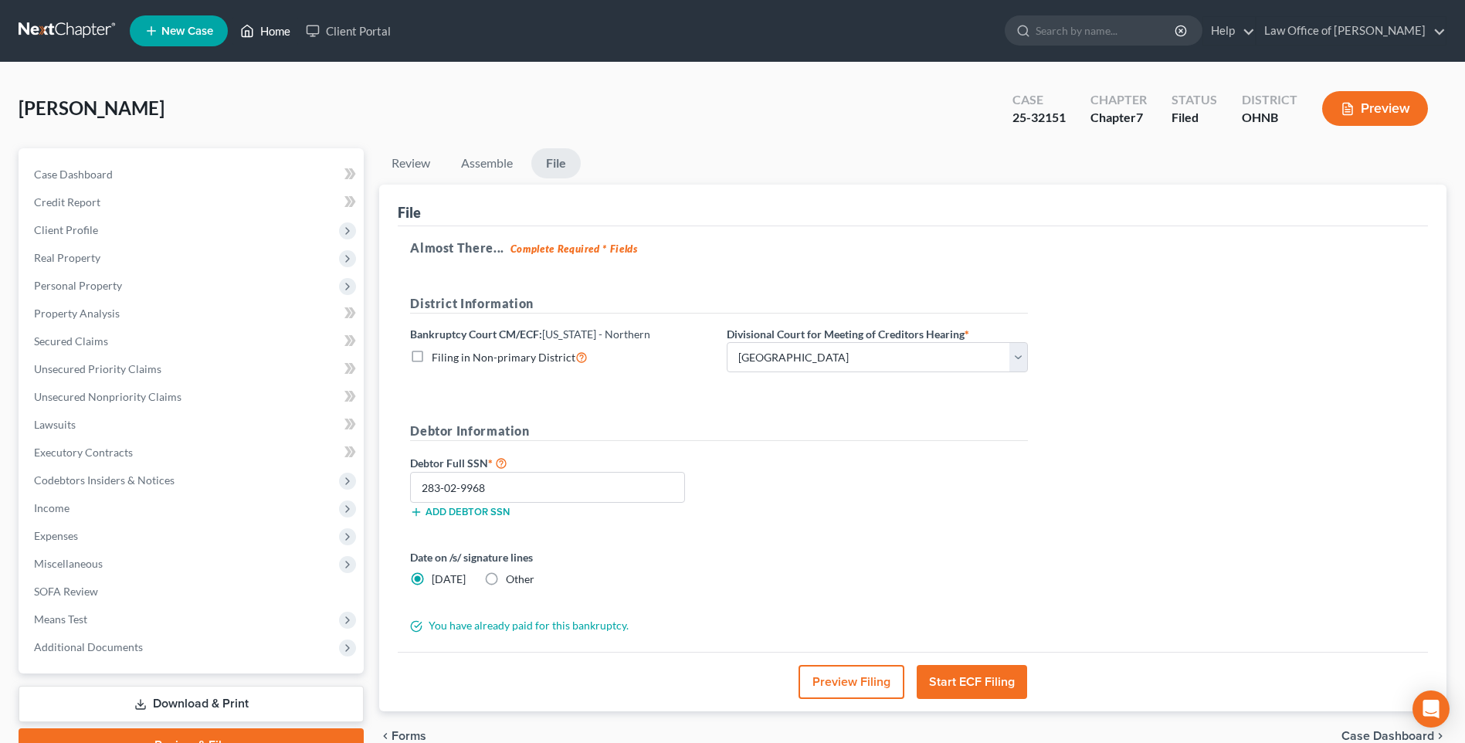
click at [286, 38] on link "Home" at bounding box center [265, 31] width 66 height 28
